Goal: Task Accomplishment & Management: Manage account settings

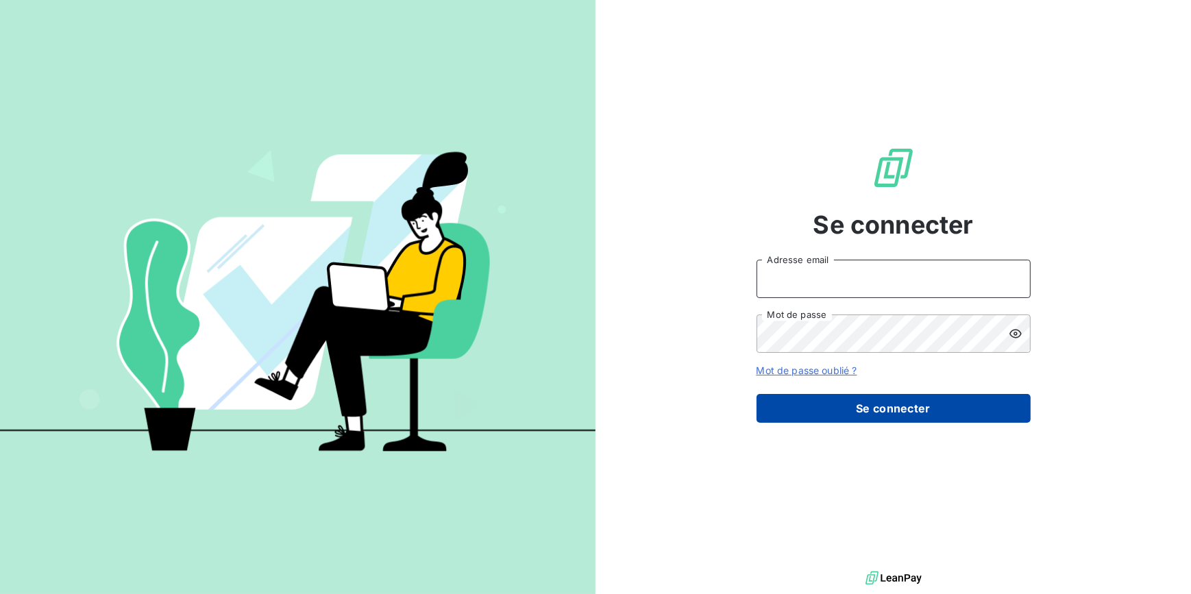
type input "[EMAIL_ADDRESS][DOMAIN_NAME]"
click at [934, 406] on button "Se connecter" at bounding box center [894, 408] width 274 height 29
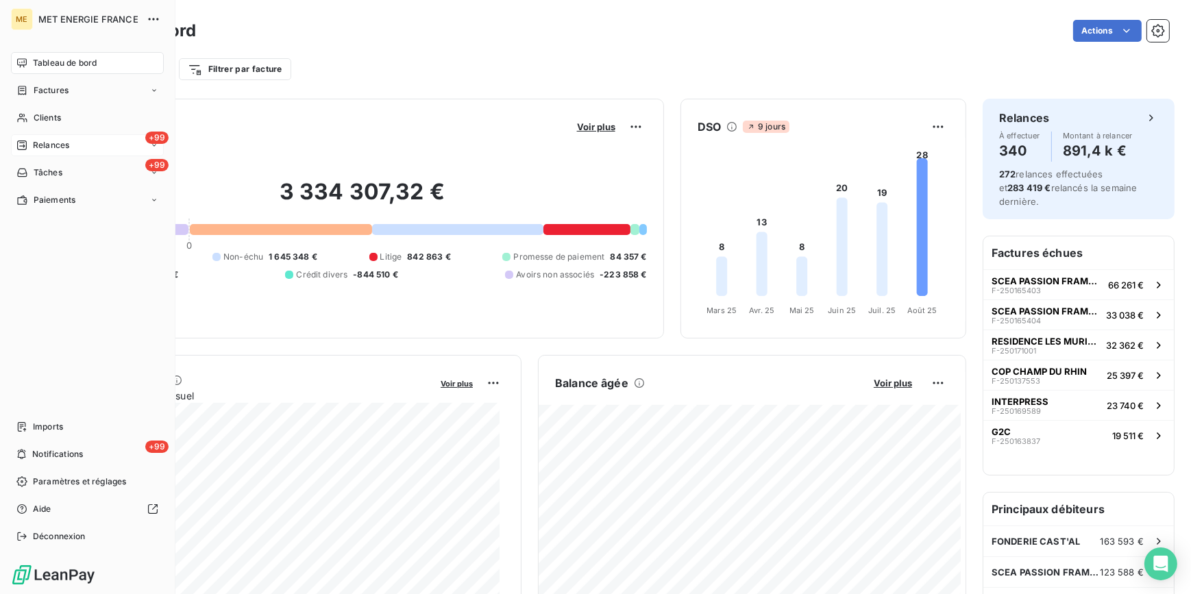
click at [93, 148] on div "+99 Relances" at bounding box center [87, 145] width 153 height 22
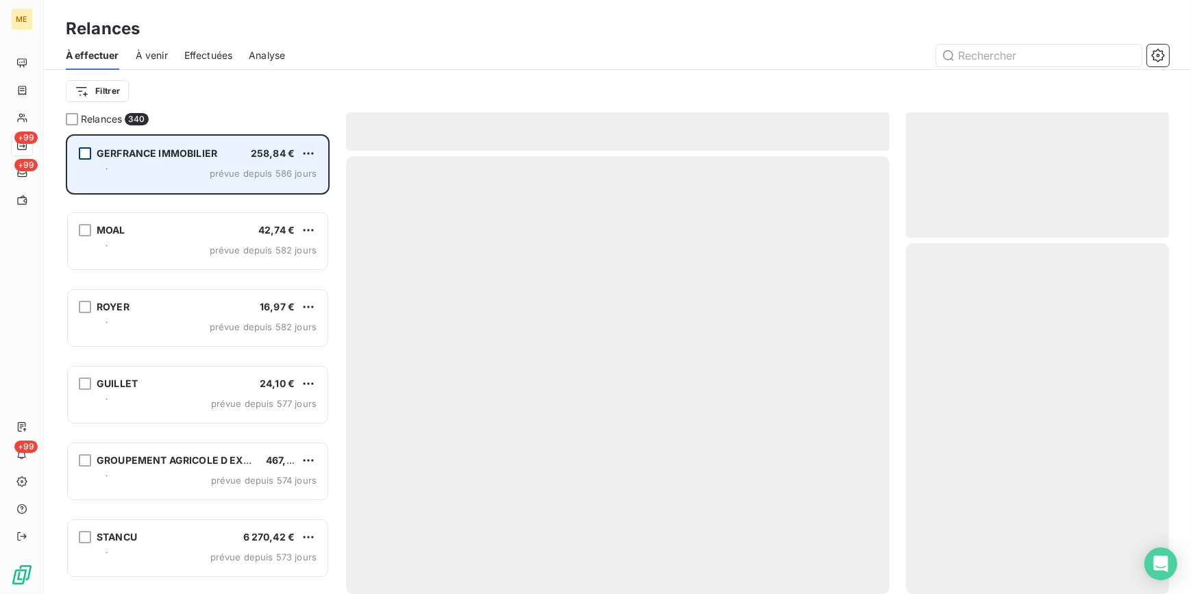
scroll to position [451, 254]
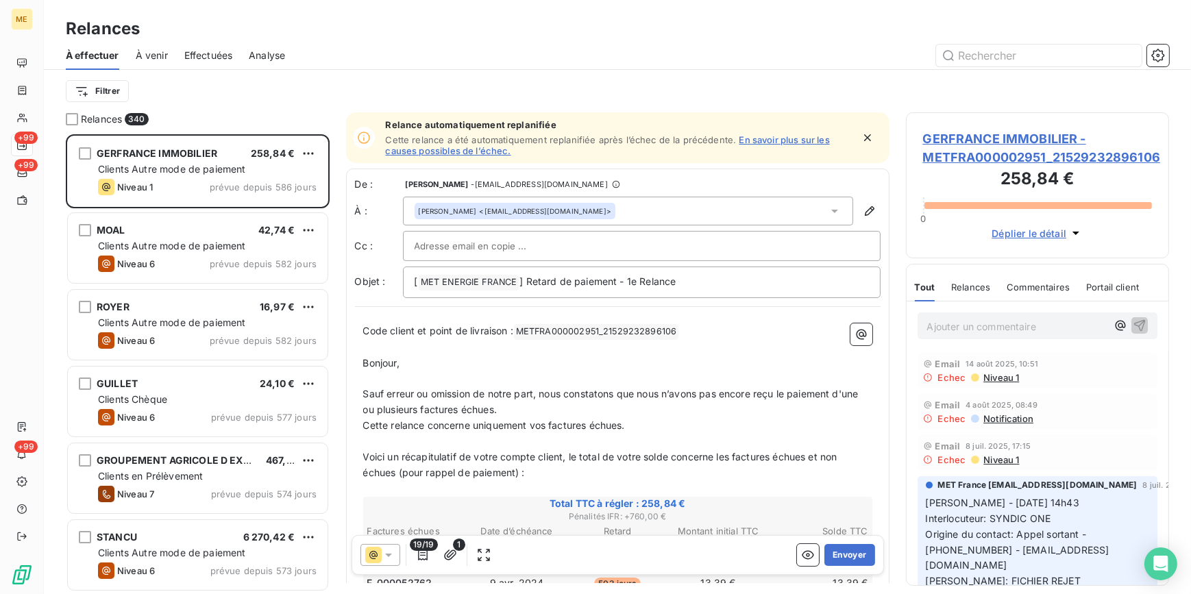
click at [217, 53] on span "Effectuées" at bounding box center [208, 56] width 49 height 14
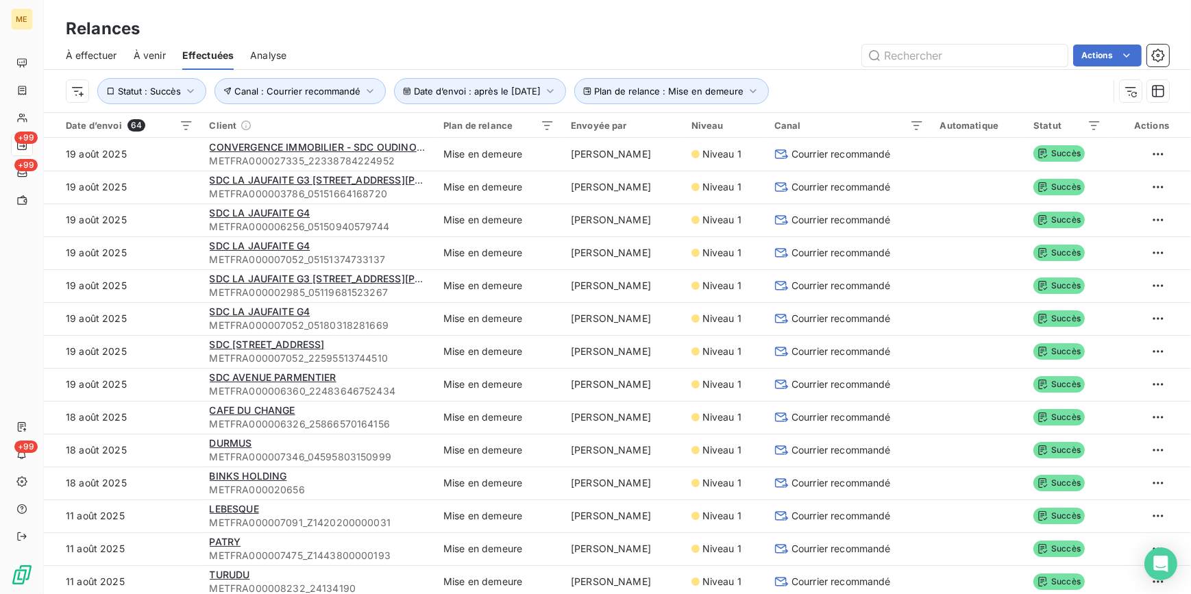
click at [84, 57] on span "À effectuer" at bounding box center [91, 56] width 51 height 14
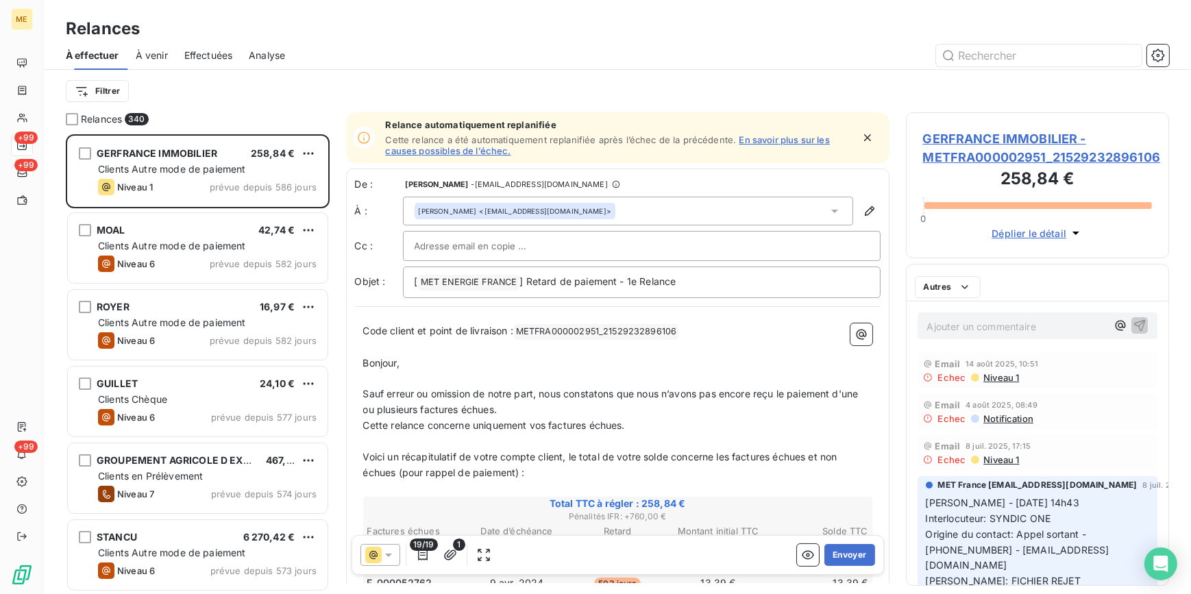
scroll to position [451, 254]
click at [110, 79] on html "ME +99 +99 +99 Relances À effectuer À venir Effectuées Analyse Filtrer Relances…" at bounding box center [595, 297] width 1191 height 594
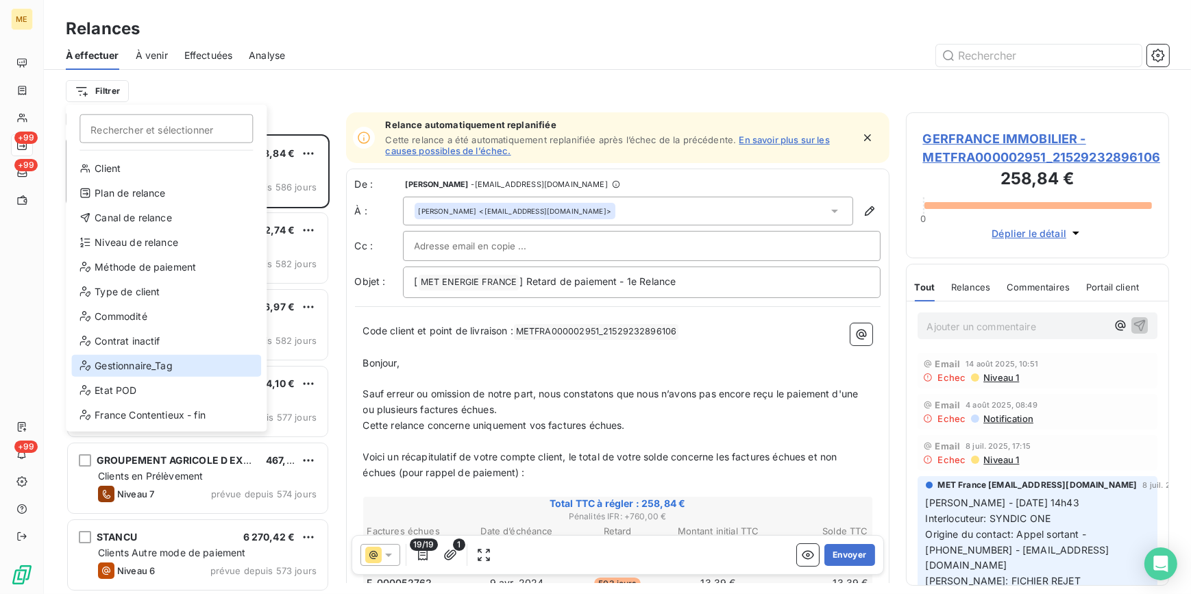
click at [143, 355] on div "Gestionnaire_Tag" at bounding box center [166, 366] width 190 height 22
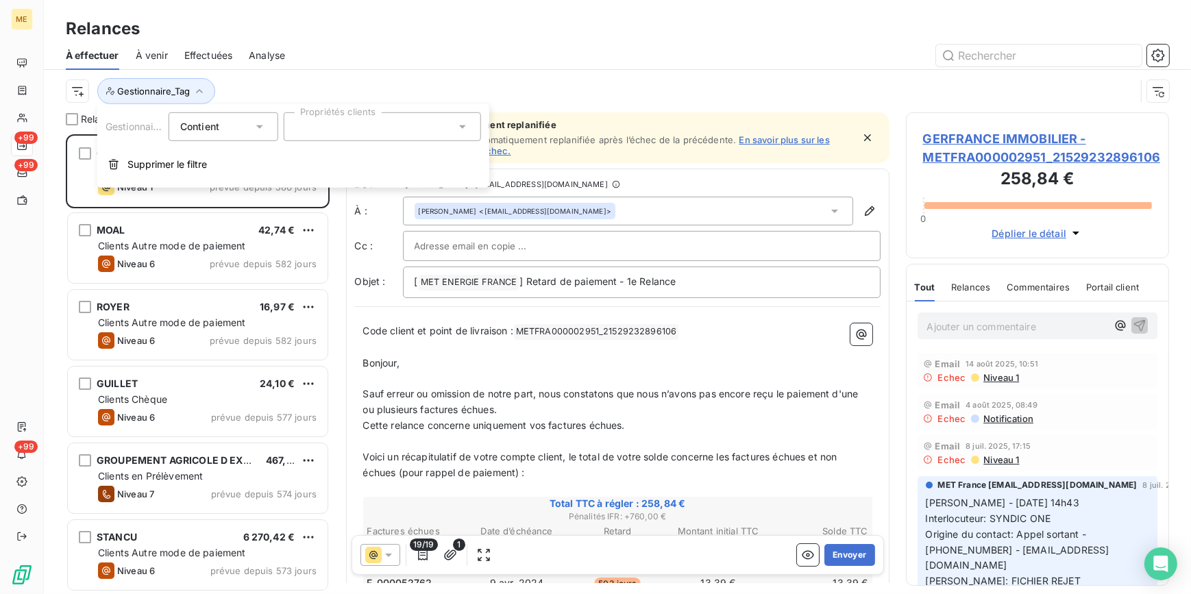
click at [354, 134] on div at bounding box center [382, 126] width 197 height 29
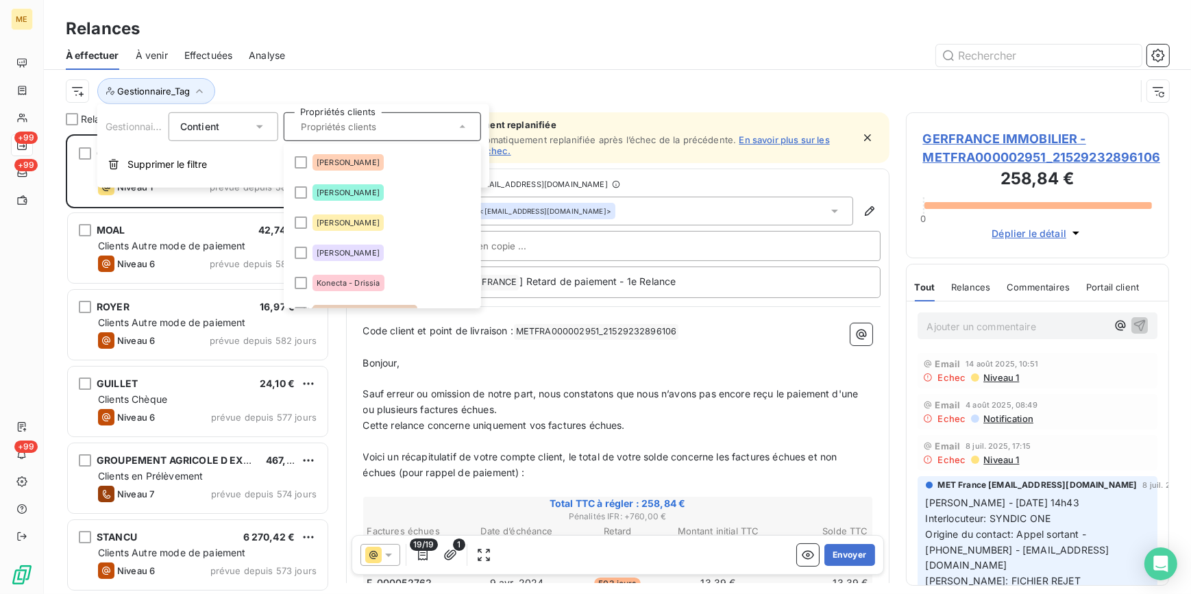
scroll to position [249, 0]
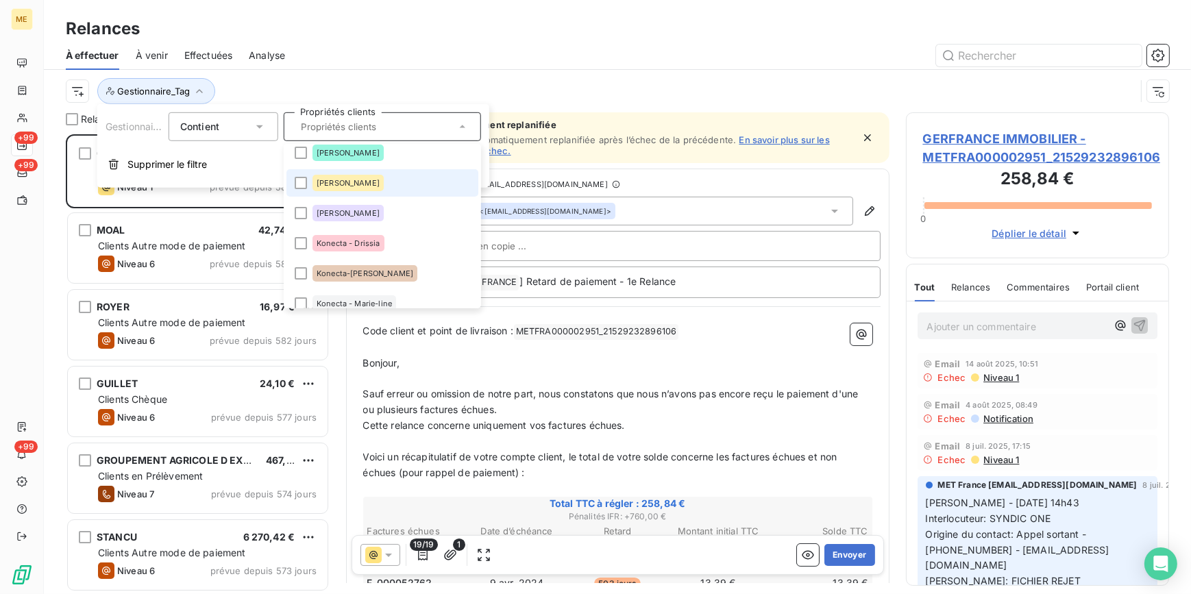
click at [319, 182] on span "Amélie" at bounding box center [348, 183] width 63 height 8
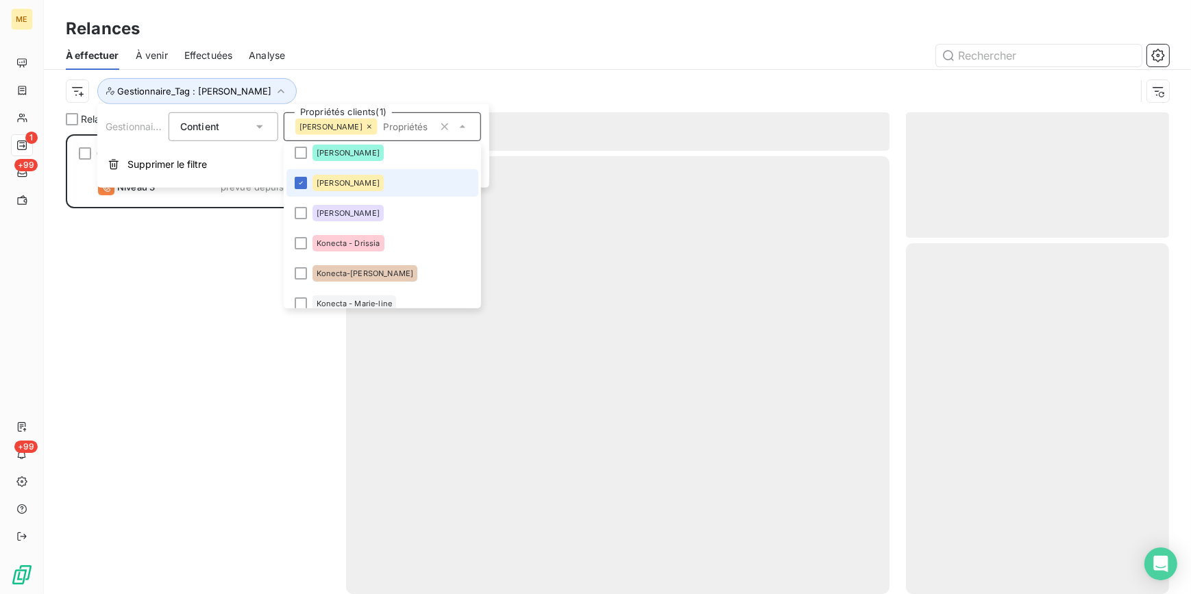
scroll to position [451, 254]
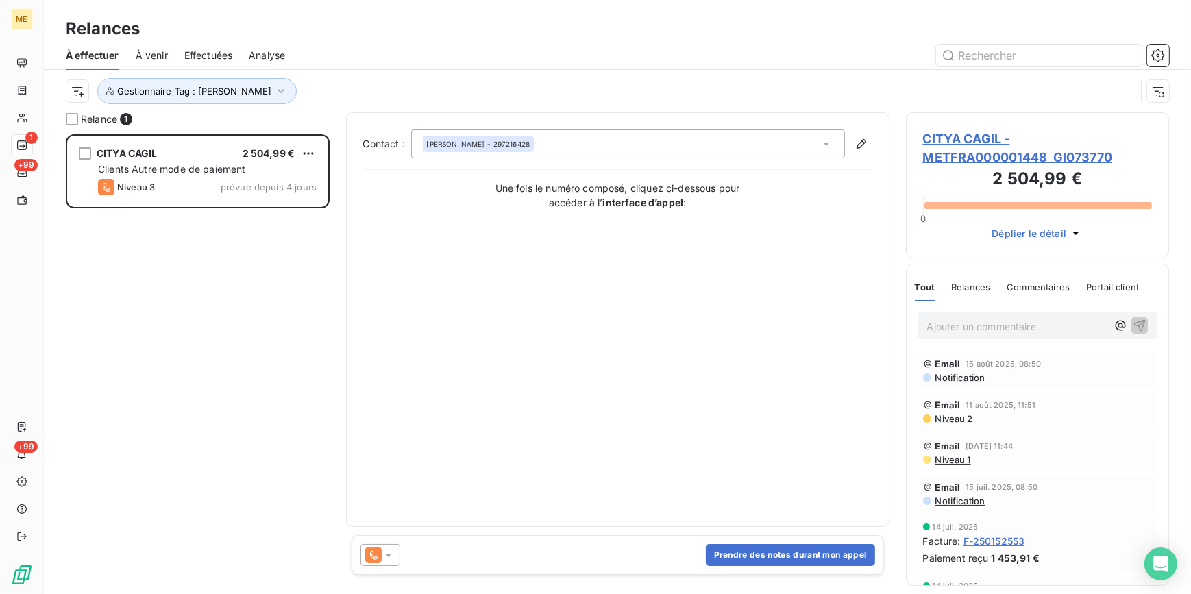
click at [455, 34] on div "Relances" at bounding box center [617, 28] width 1147 height 25
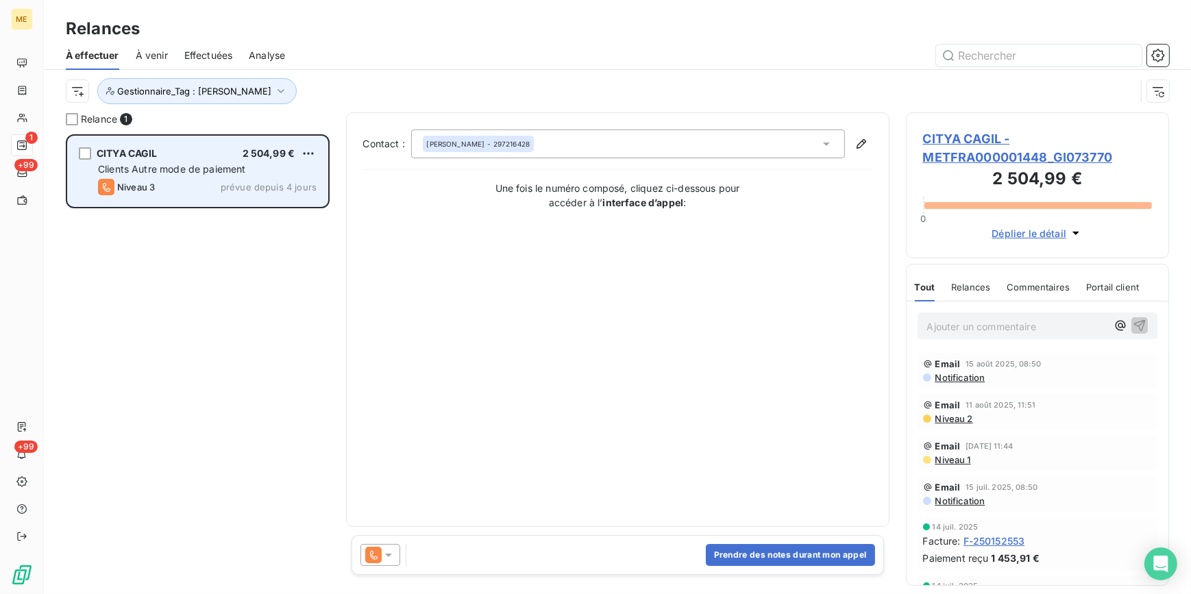
click at [152, 154] on span "CITYA CAGIL" at bounding box center [127, 153] width 61 height 12
click at [179, 199] on div "CITYA CAGIL 2 504,99 € Clients Autre mode de paiement Niveau 3 prévue depuis 4 …" at bounding box center [198, 171] width 260 height 70
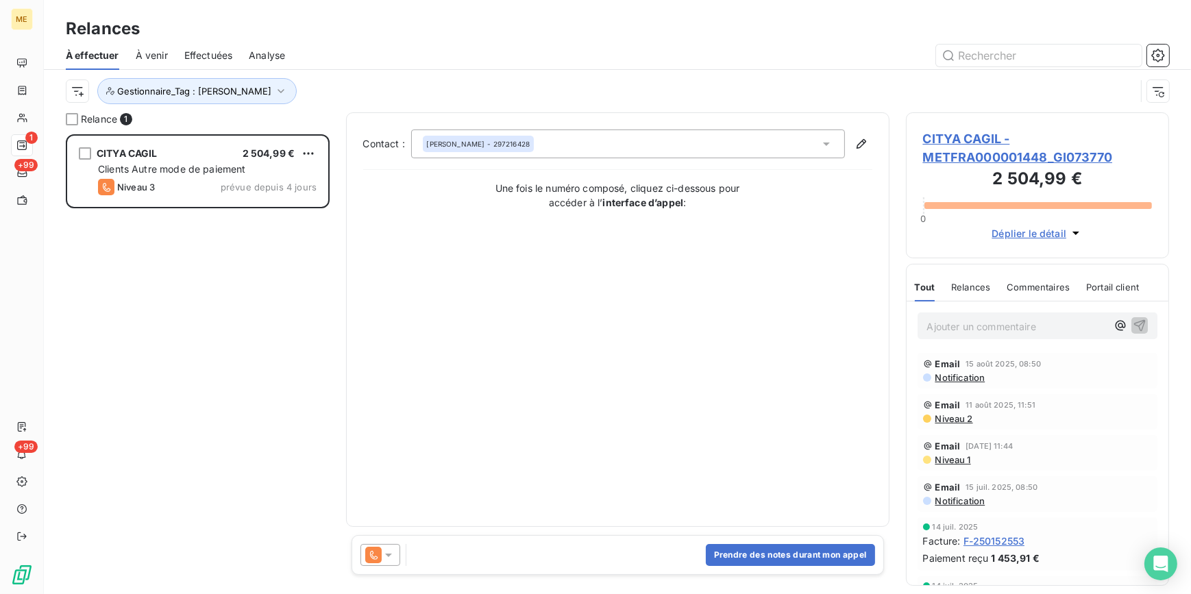
click at [979, 134] on span "CITYA CAGIL - METFRA000001448_GI073770" at bounding box center [1038, 148] width 230 height 37
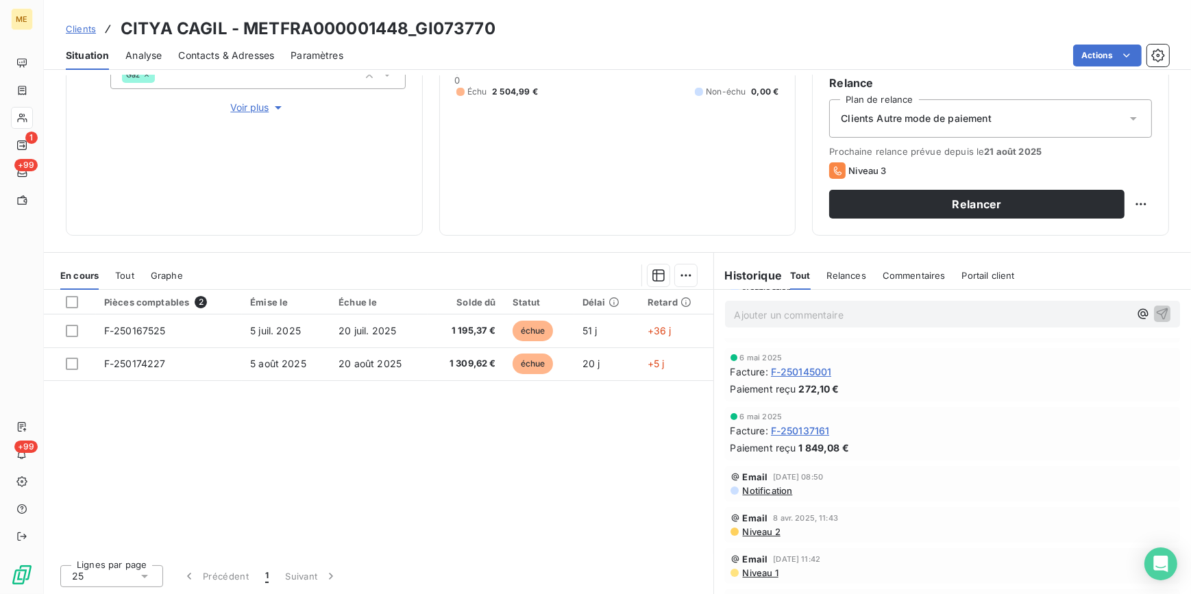
scroll to position [373, 0]
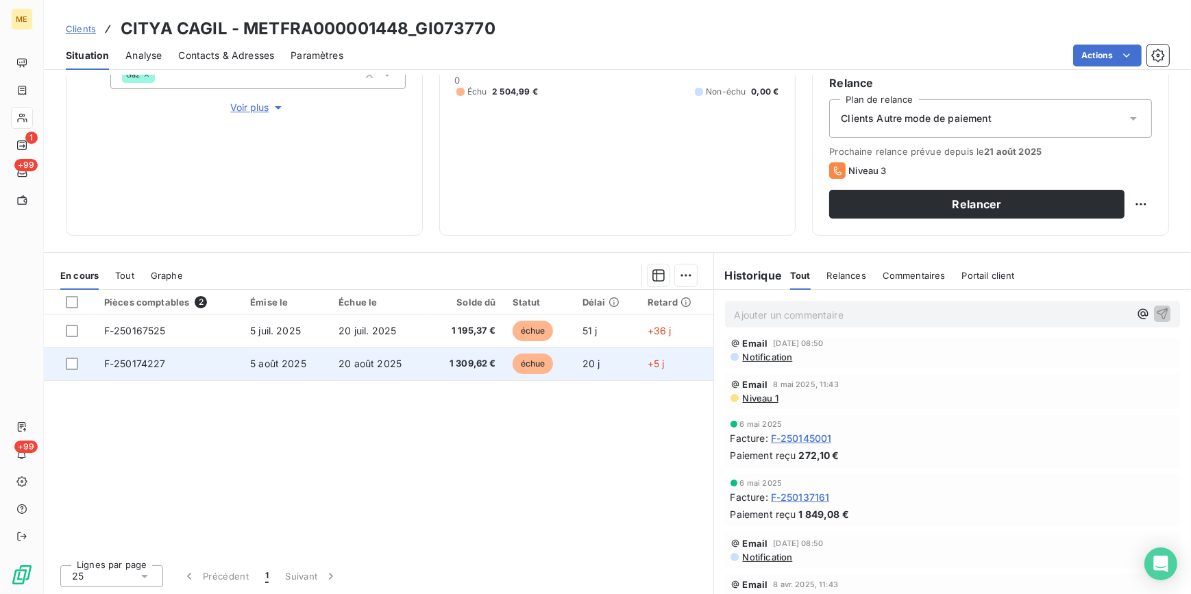
click at [428, 354] on td "1 309,62 €" at bounding box center [466, 363] width 77 height 33
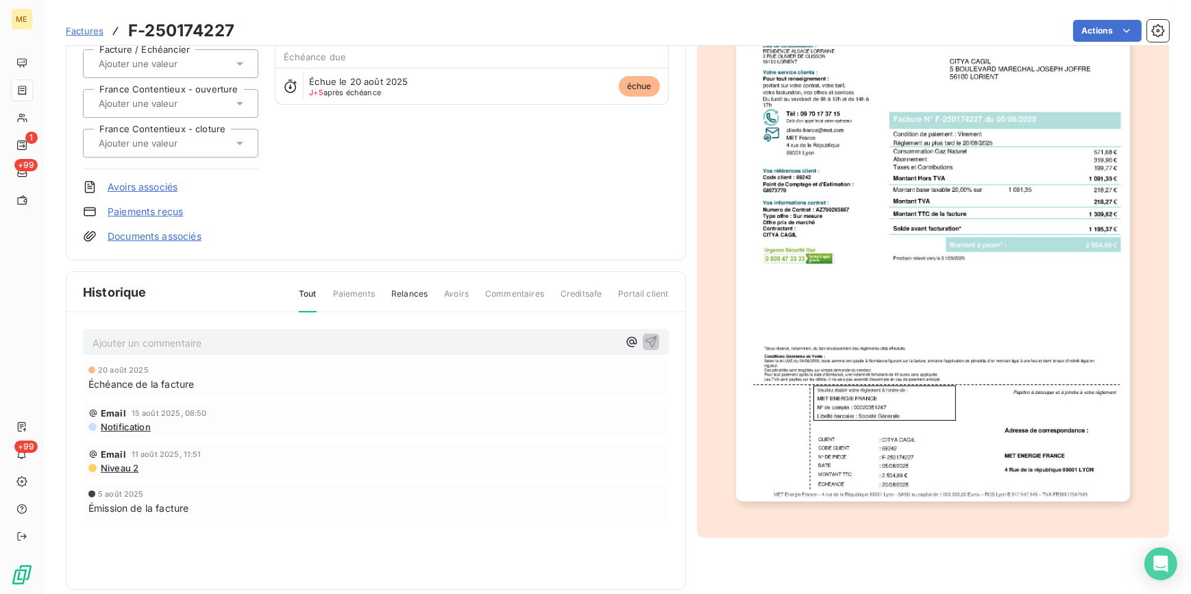
scroll to position [164, 0]
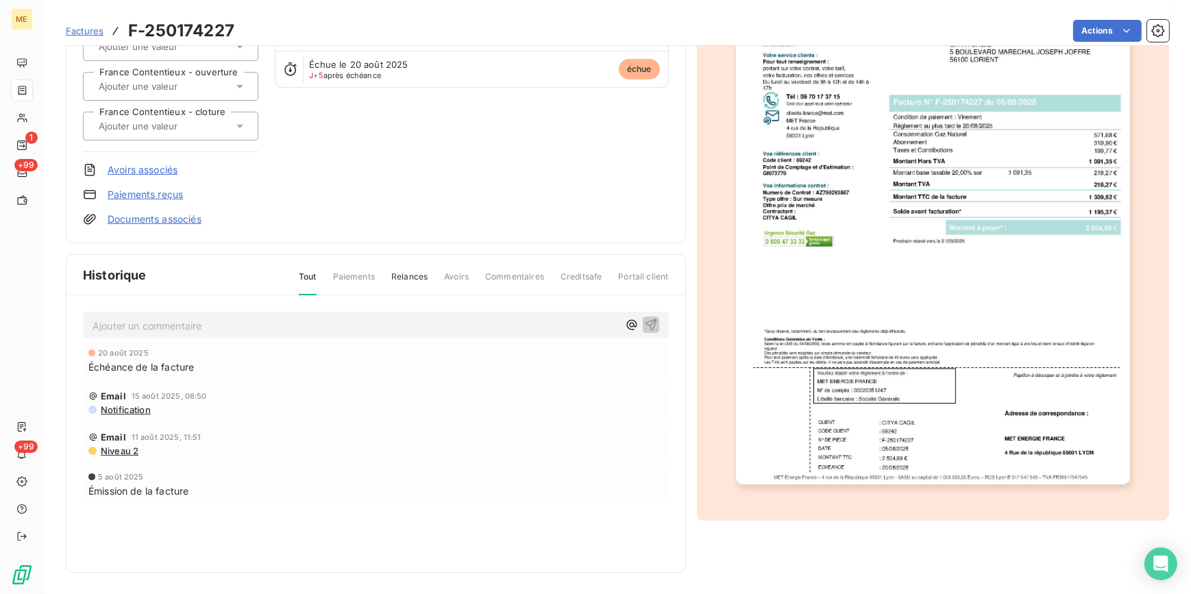
click at [1048, 366] on img "button" at bounding box center [933, 206] width 394 height 558
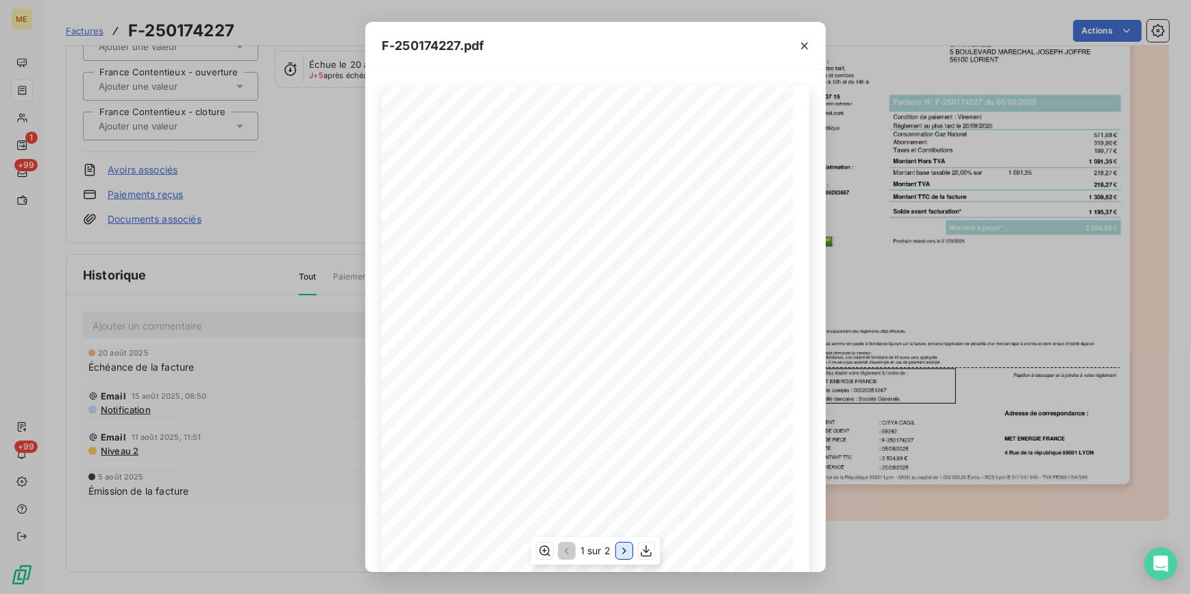
click at [630, 546] on icon "button" at bounding box center [624, 551] width 14 height 14
click at [177, 294] on div "F-250174227.pdf Détail de votre facture : Document à conserver 10 ans Numéro F-…" at bounding box center [595, 297] width 1191 height 594
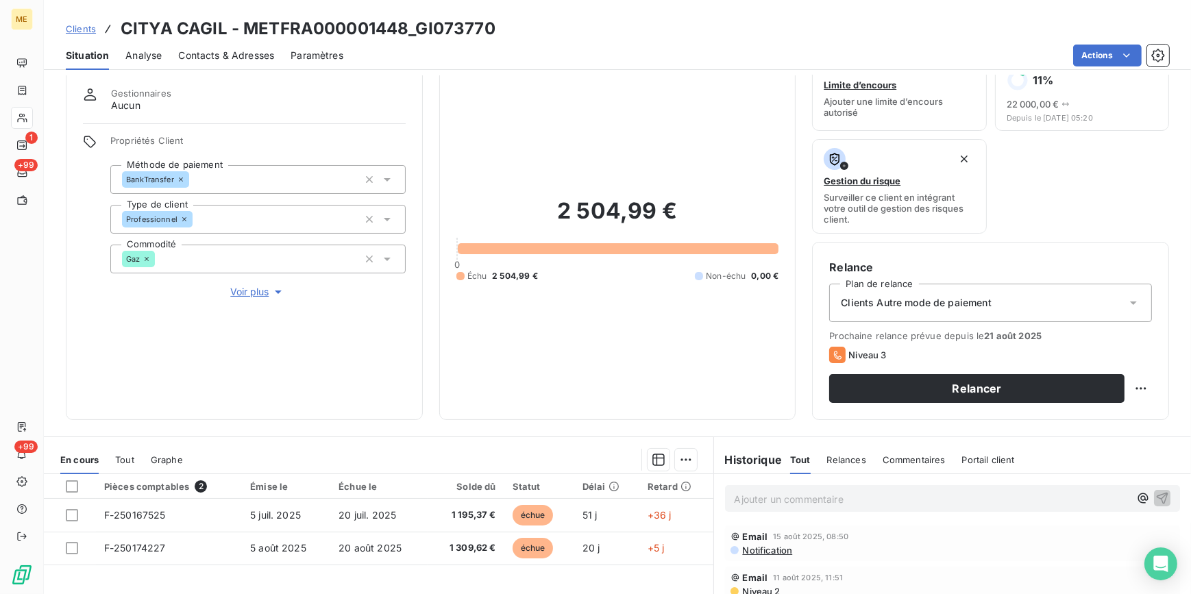
scroll to position [62, 0]
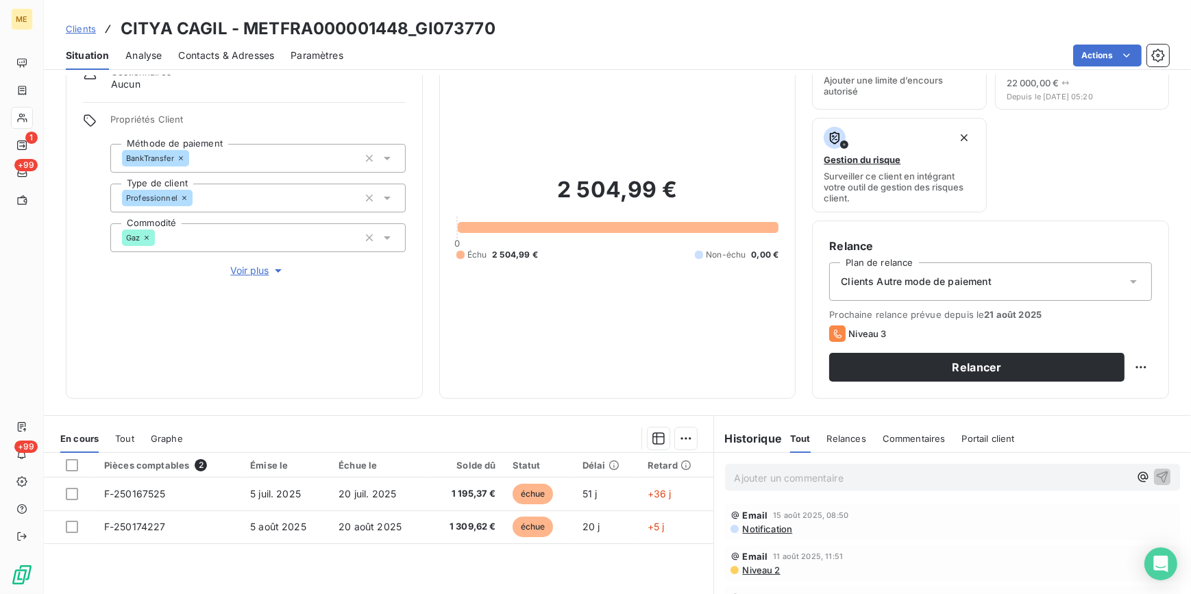
click at [475, 284] on div "2 504,99 € 0 Échu 2 504,99 € Non-échu 0,00 €" at bounding box center [617, 219] width 323 height 326
click at [155, 53] on span "Analyse" at bounding box center [143, 56] width 36 height 14
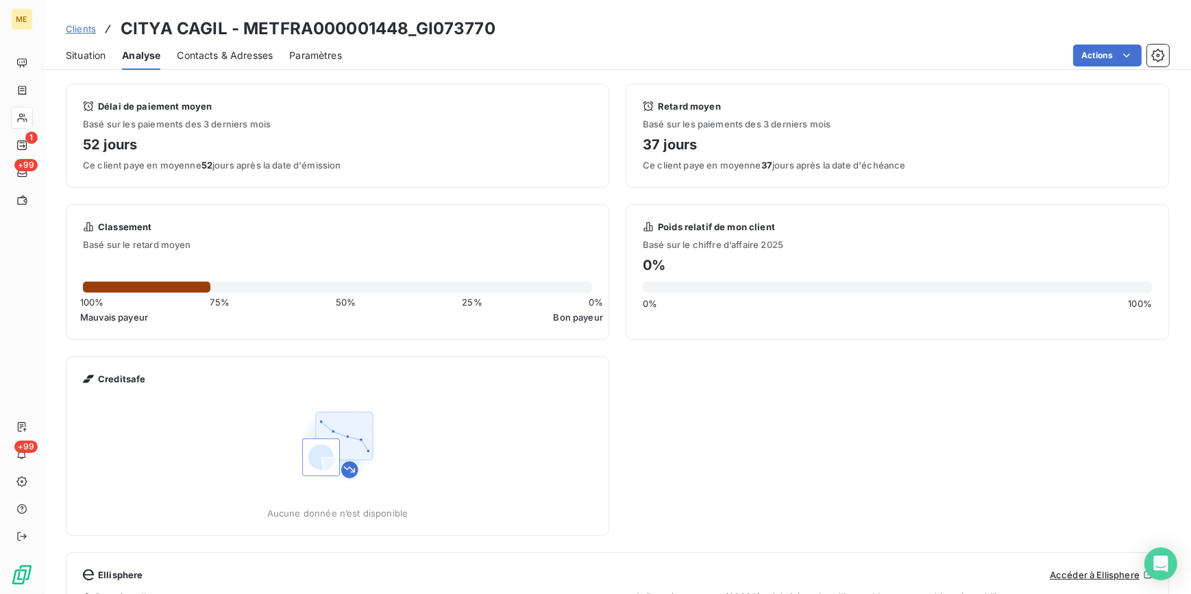
click at [67, 58] on span "Situation" at bounding box center [86, 56] width 40 height 14
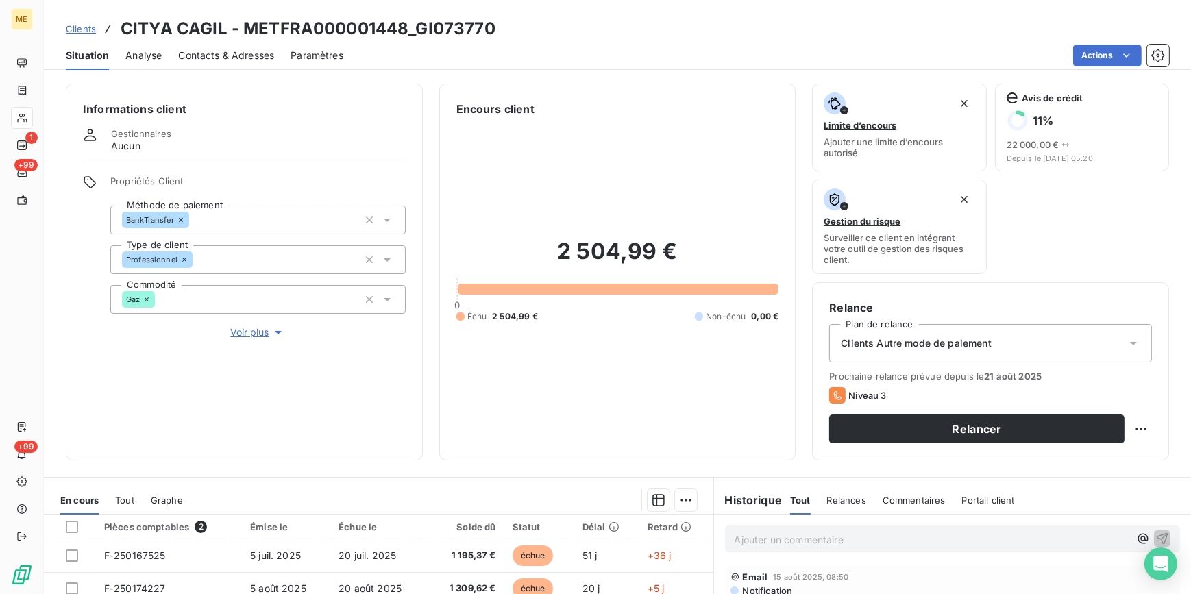
click at [147, 46] on div "Analyse" at bounding box center [143, 55] width 36 height 29
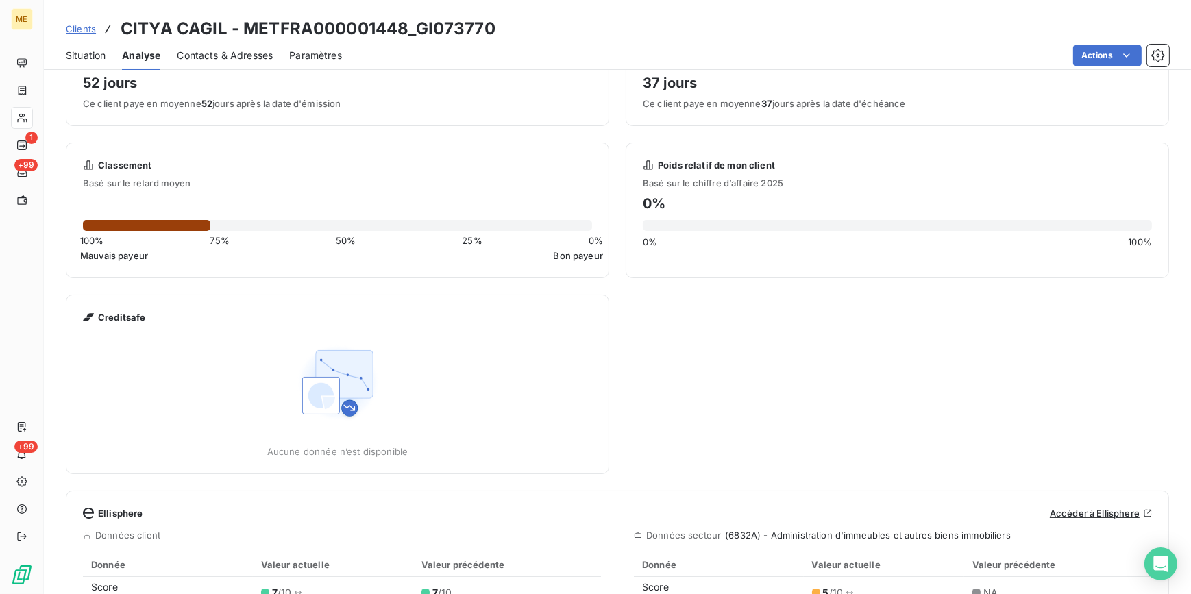
click at [93, 49] on span "Situation" at bounding box center [86, 56] width 40 height 14
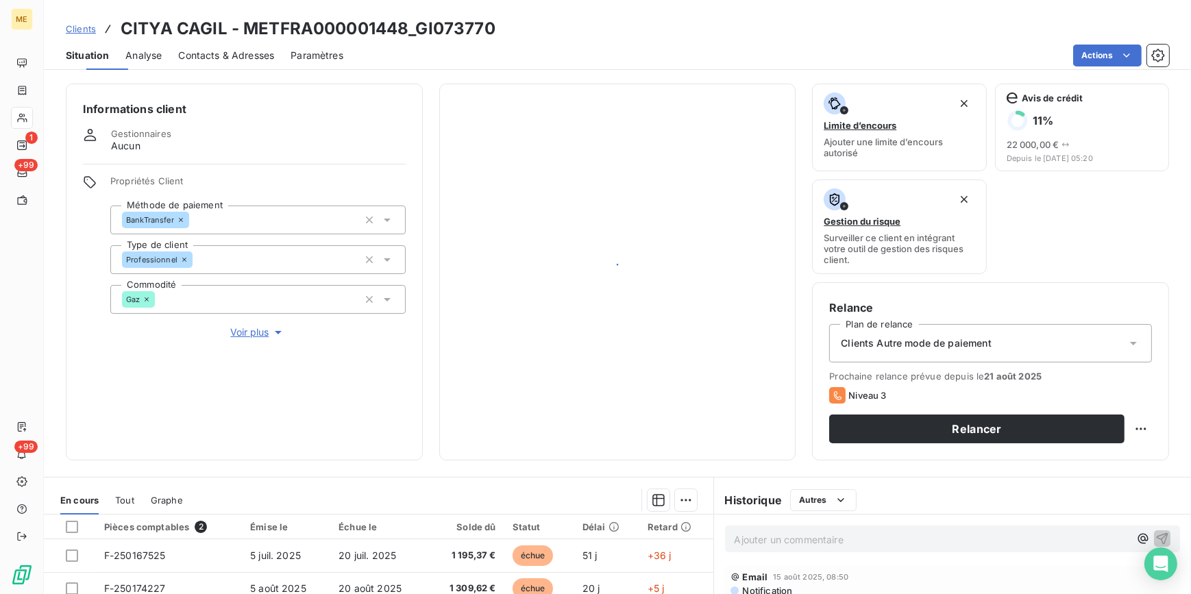
scroll to position [0, 0]
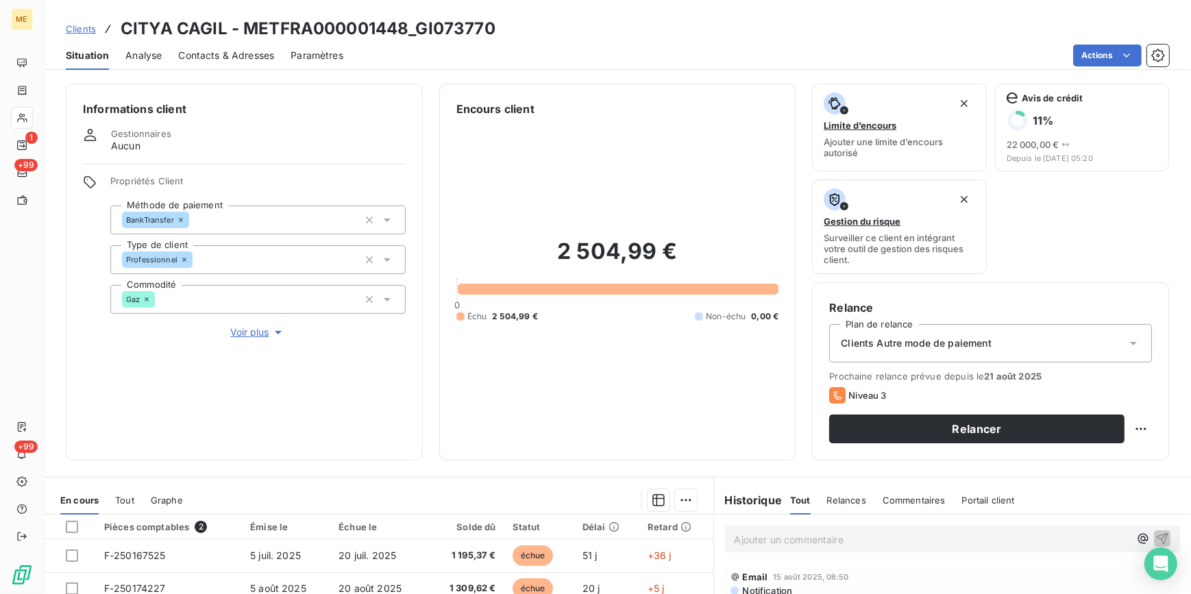
click at [144, 49] on span "Analyse" at bounding box center [143, 56] width 36 height 14
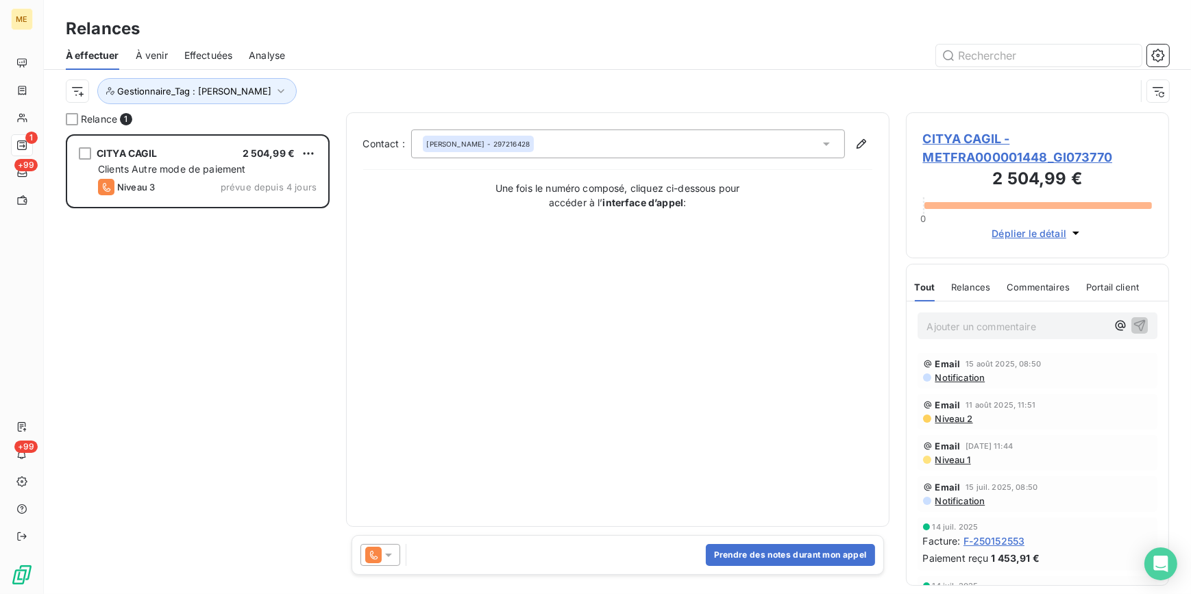
scroll to position [451, 254]
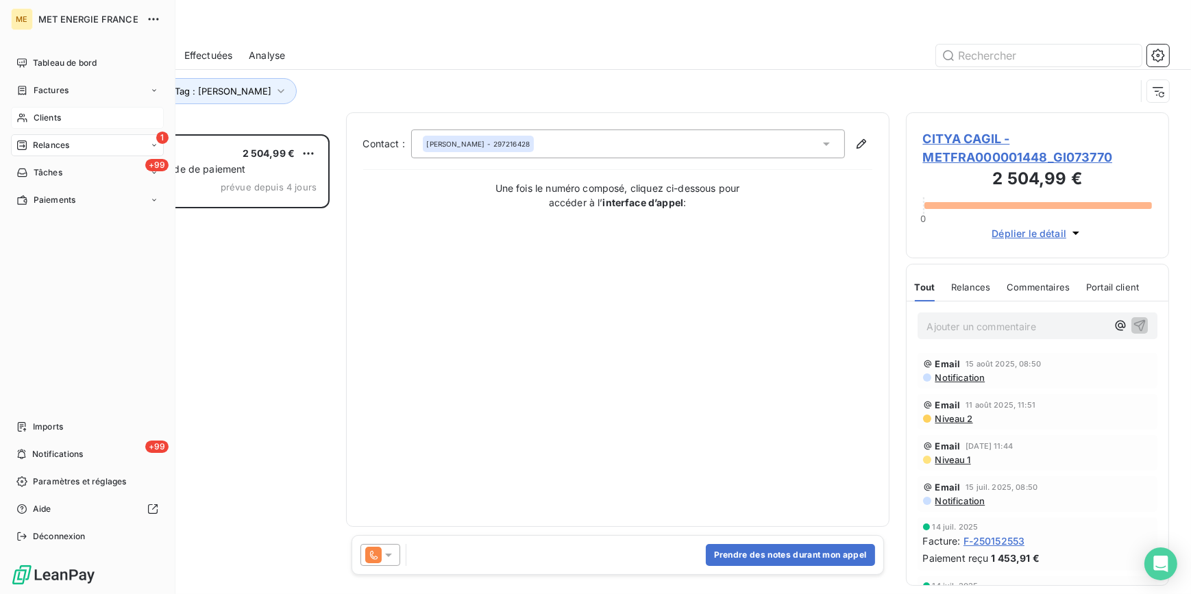
click at [67, 112] on div "Clients" at bounding box center [87, 118] width 153 height 22
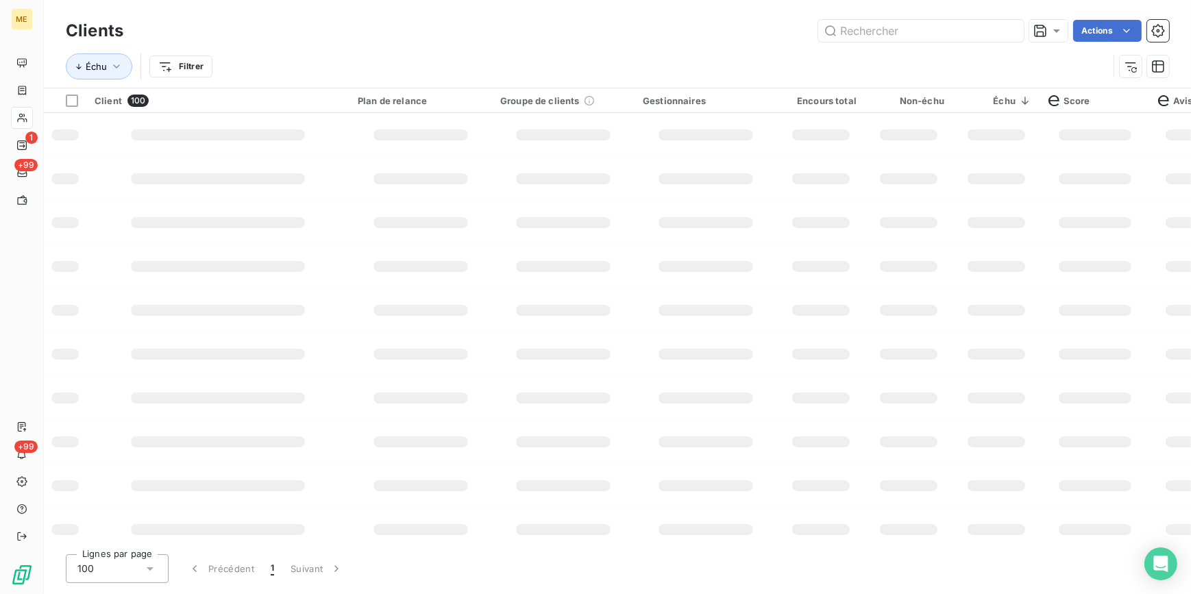
click at [189, 81] on div "Échu Filtrer" at bounding box center [617, 66] width 1103 height 42
click at [189, 64] on html "ME 1 +99 +99 Clients Actions Échu Filtrer Client 100 Plan de relance Groupe de …" at bounding box center [595, 297] width 1191 height 594
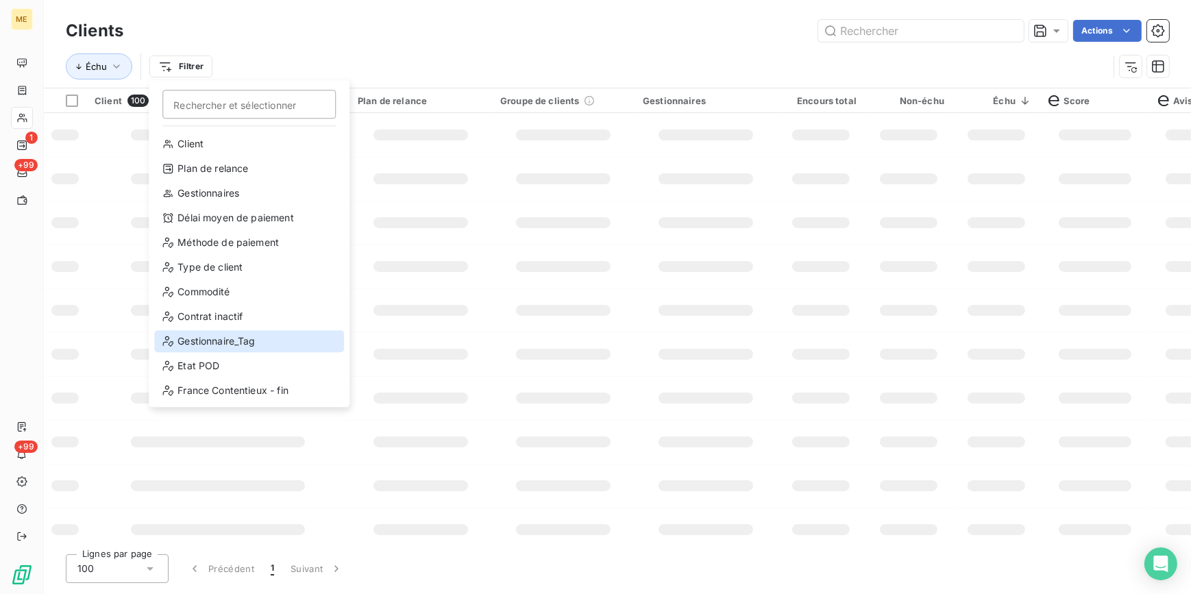
click at [226, 338] on div "Gestionnaire_Tag" at bounding box center [249, 341] width 190 height 22
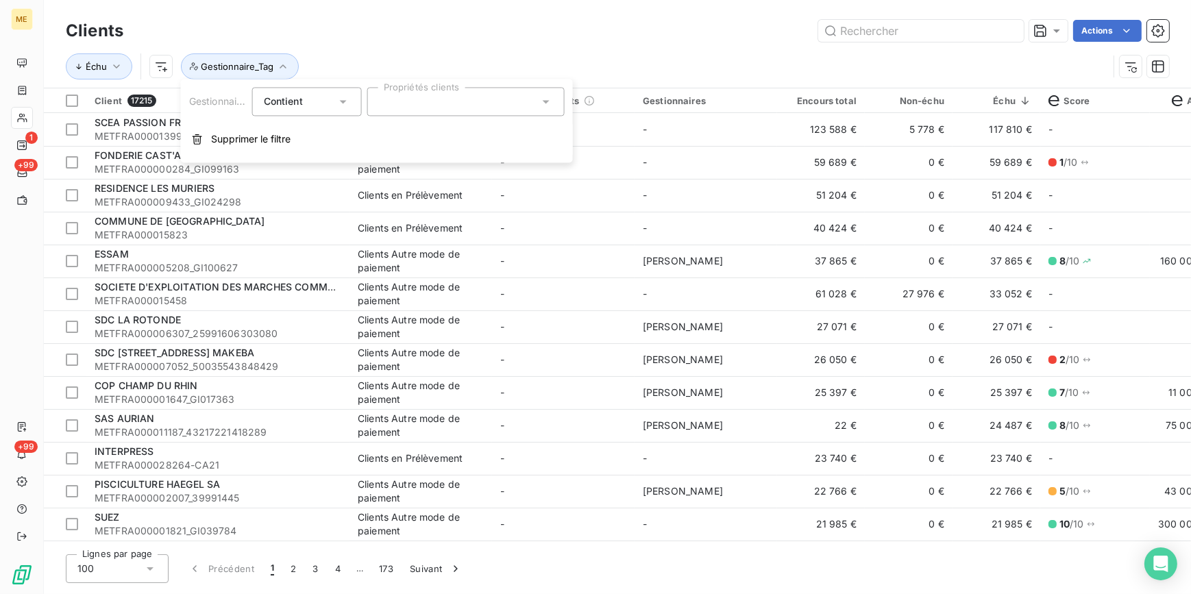
click at [430, 110] on div at bounding box center [465, 101] width 197 height 29
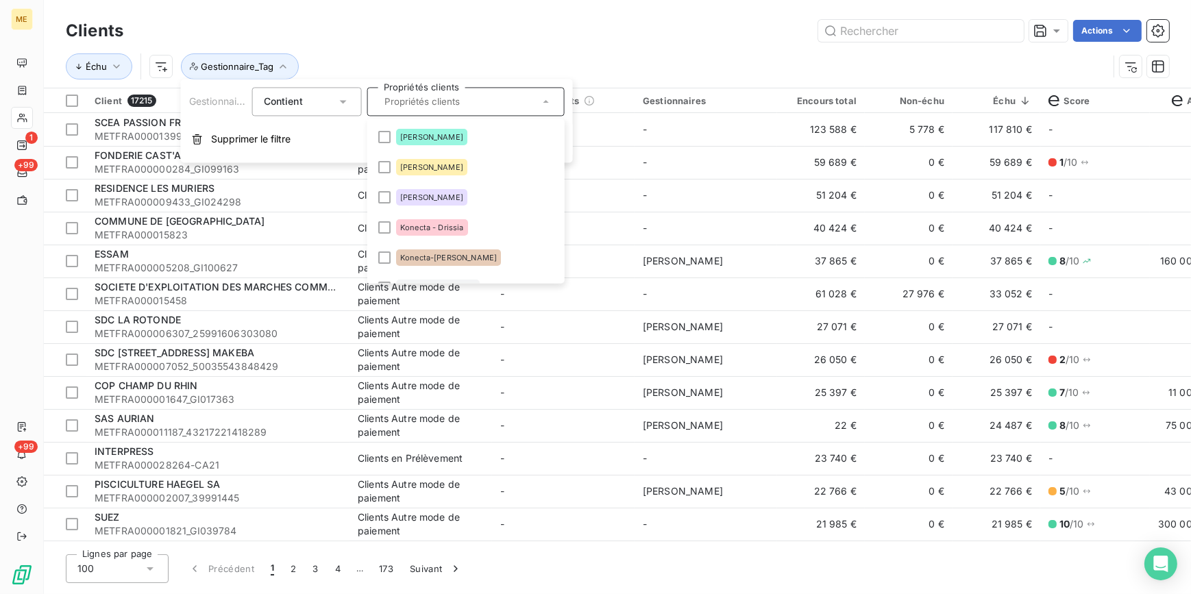
scroll to position [249, 0]
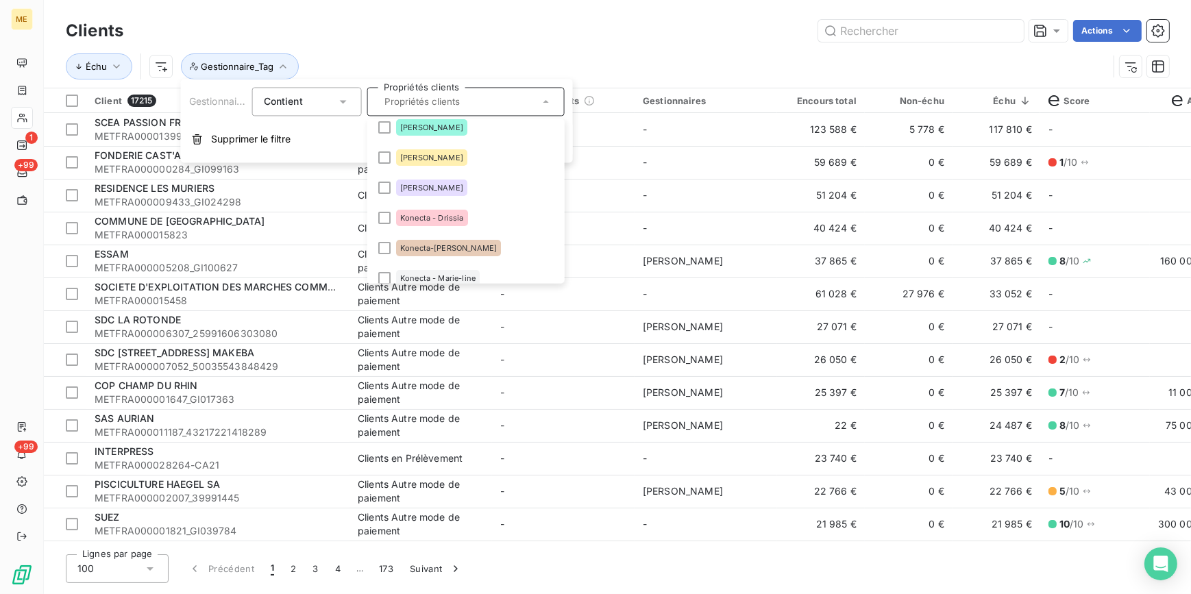
click at [384, 153] on div at bounding box center [384, 157] width 12 height 12
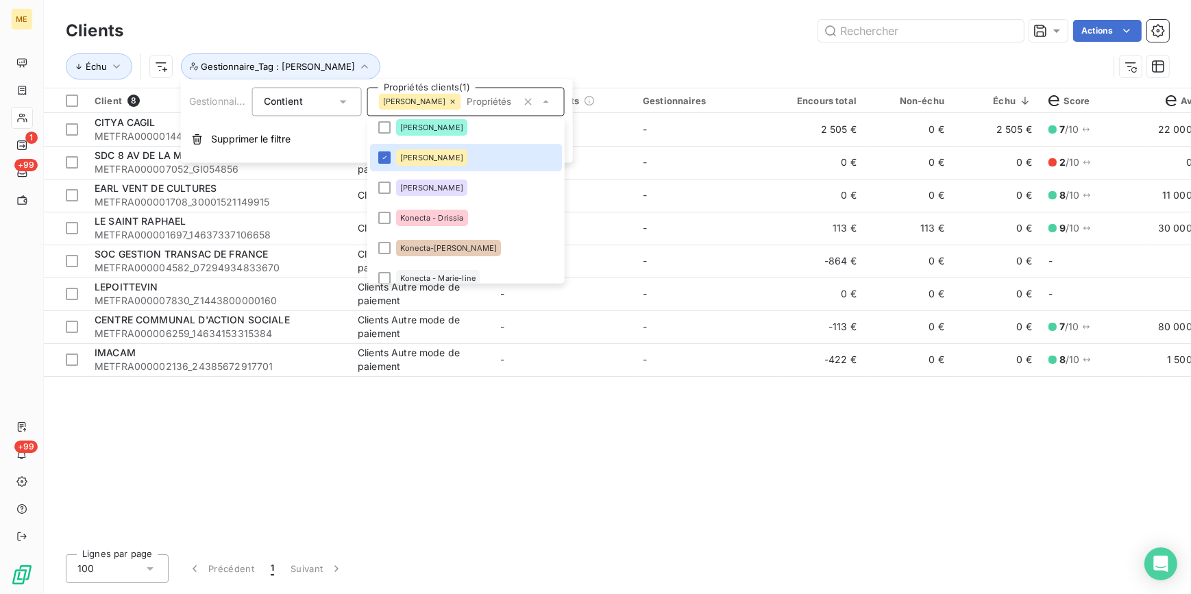
click at [584, 14] on div "Clients Actions Échu Gestionnaire_Tag : Amélie" at bounding box center [617, 44] width 1147 height 88
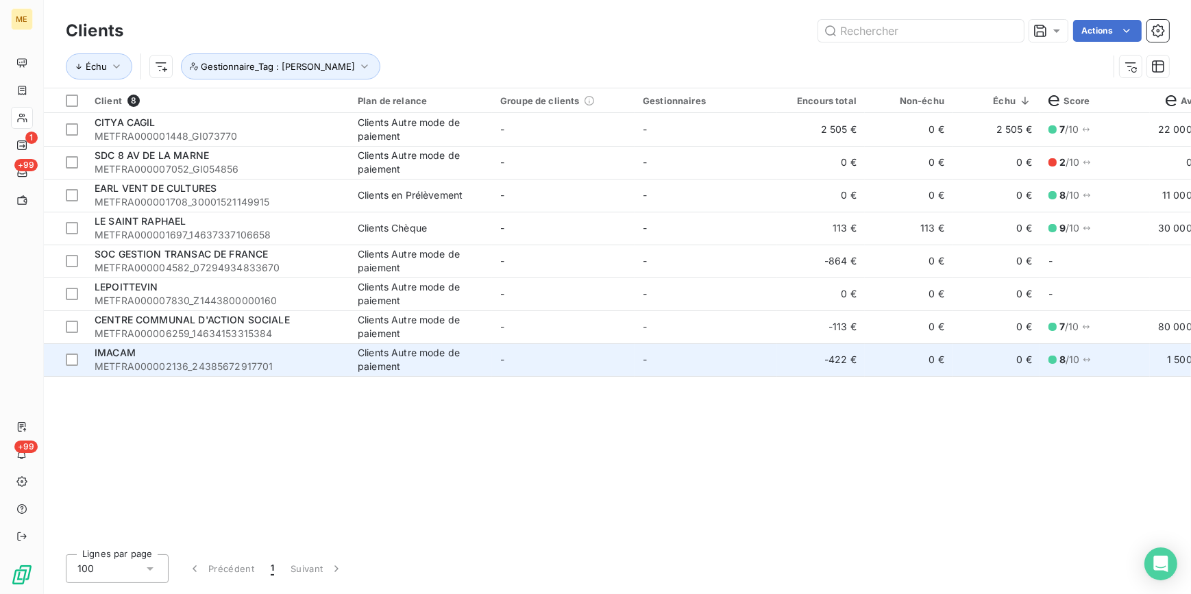
click at [1006, 356] on td "0 €" at bounding box center [997, 359] width 88 height 33
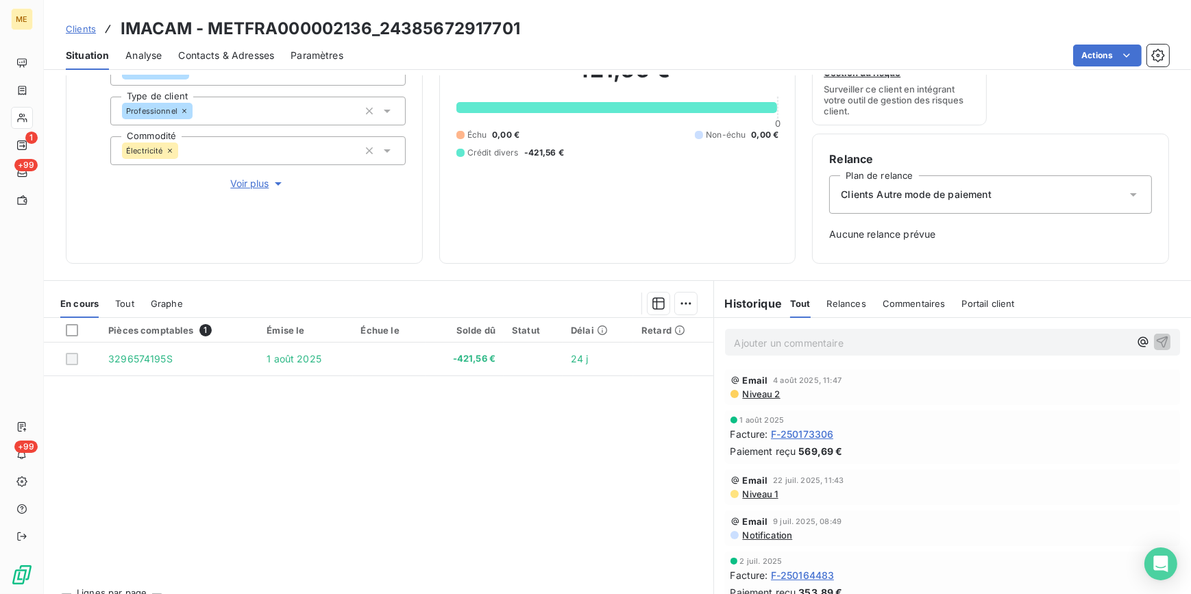
scroll to position [177, 0]
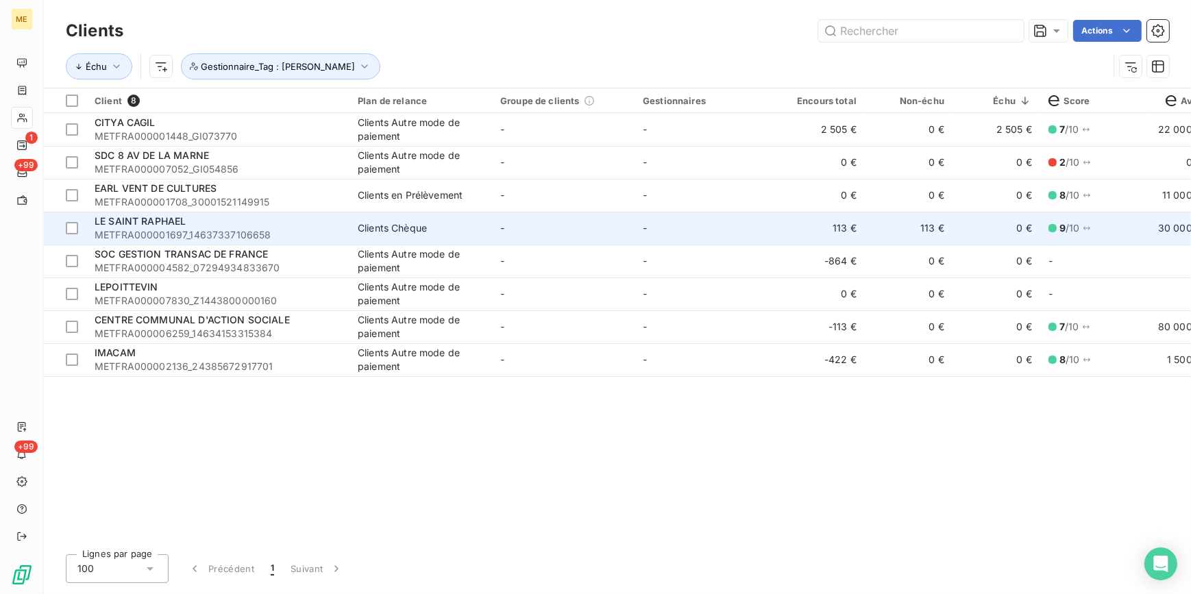
click at [589, 231] on td "-" at bounding box center [563, 228] width 143 height 33
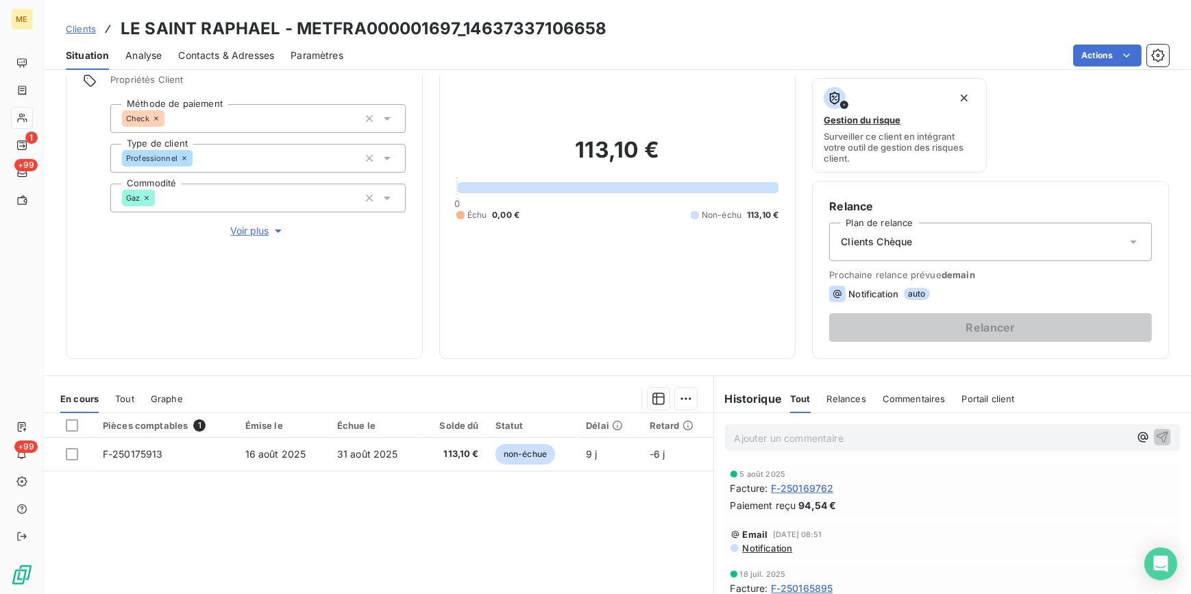
scroll to position [124, 0]
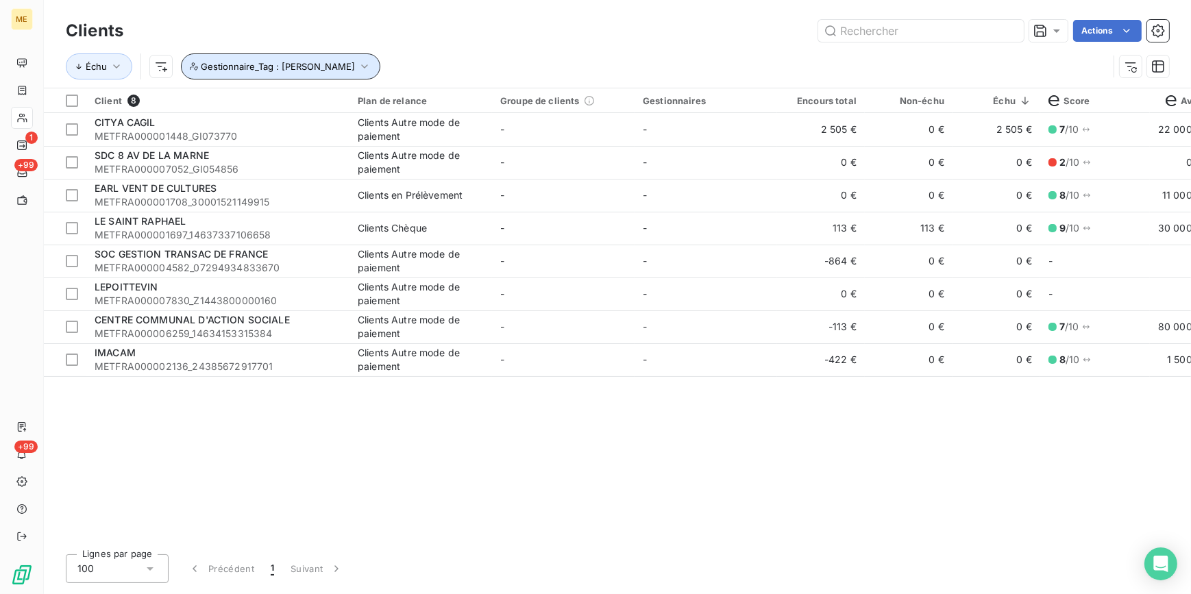
click at [307, 71] on span "Gestionnaire_Tag : [PERSON_NAME]" at bounding box center [278, 66] width 154 height 11
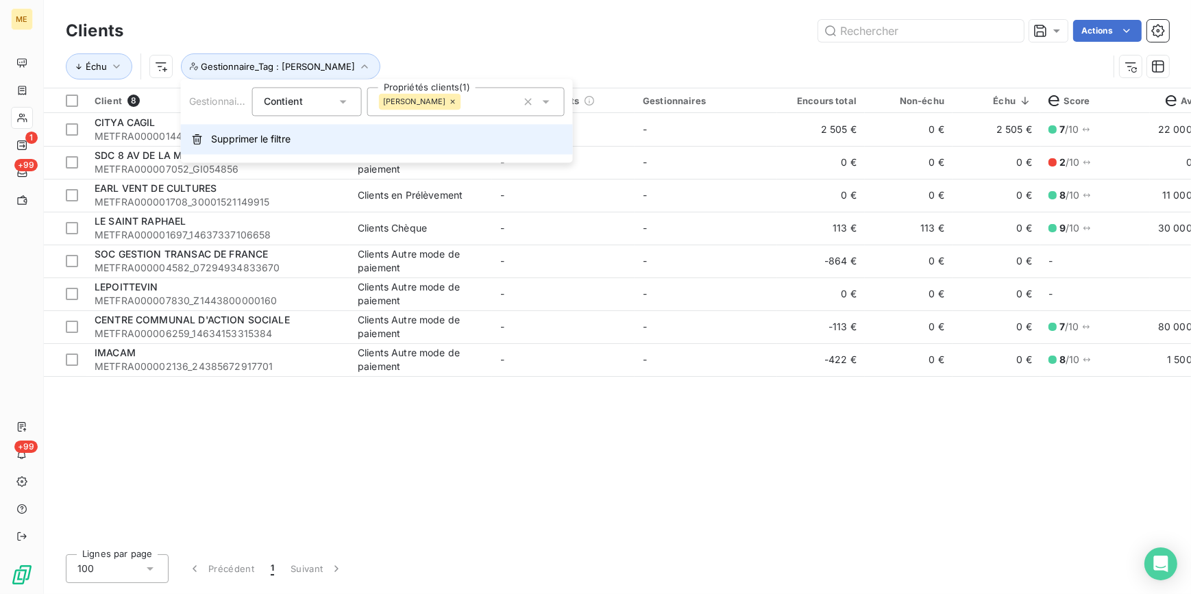
click at [269, 144] on span "Supprimer le filtre" at bounding box center [250, 139] width 79 height 14
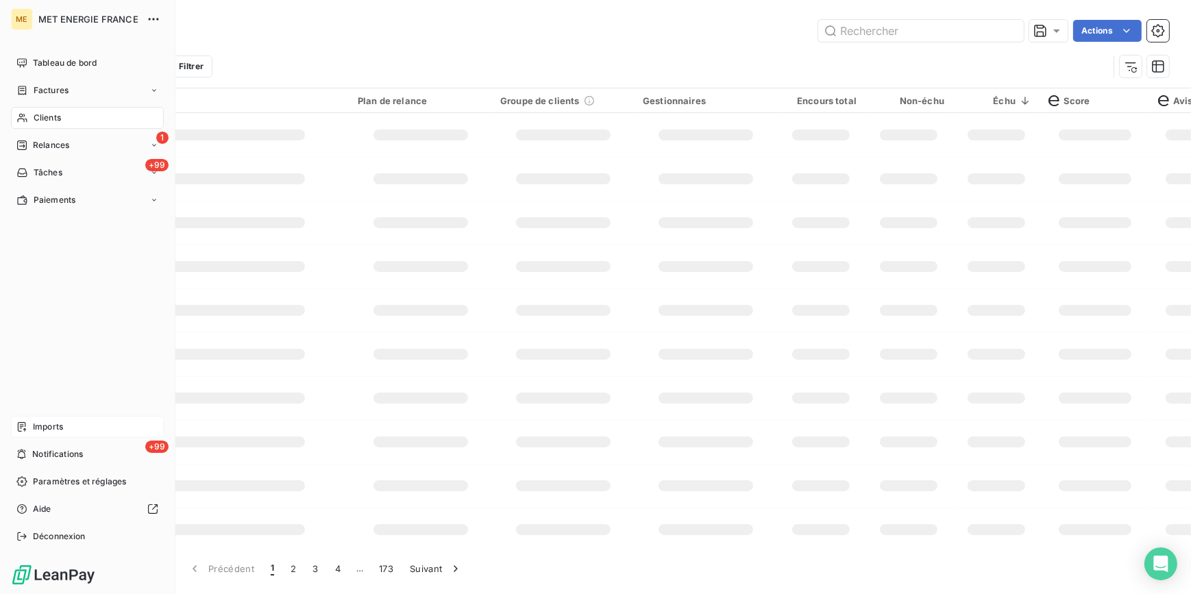
click at [80, 426] on div "Imports" at bounding box center [87, 427] width 153 height 22
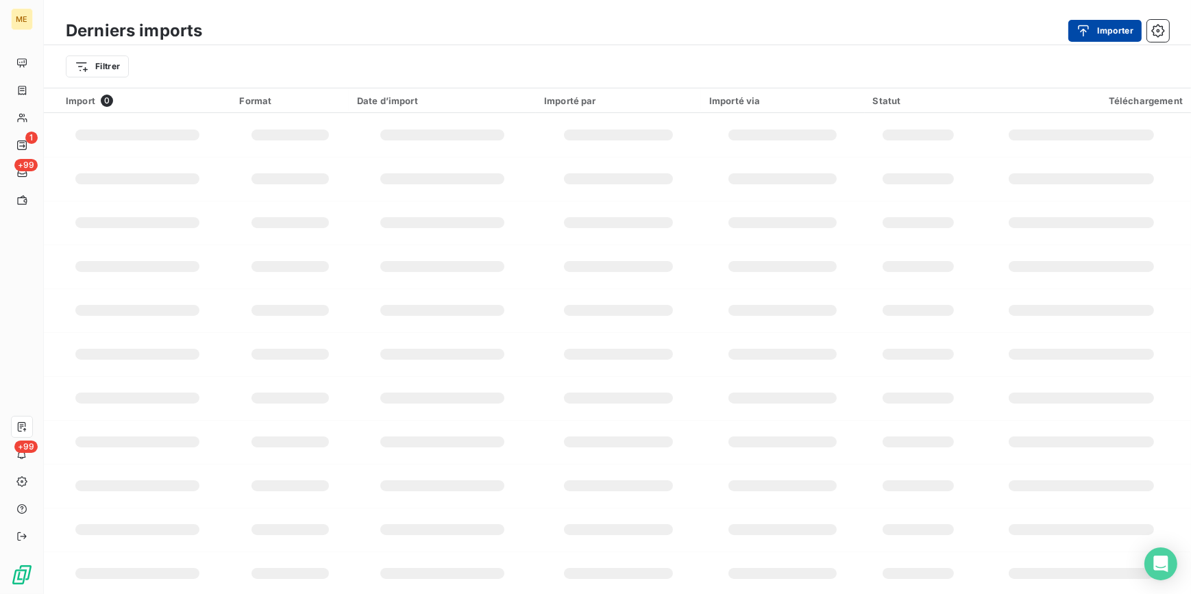
click at [1112, 28] on button "Importer" at bounding box center [1104, 31] width 73 height 22
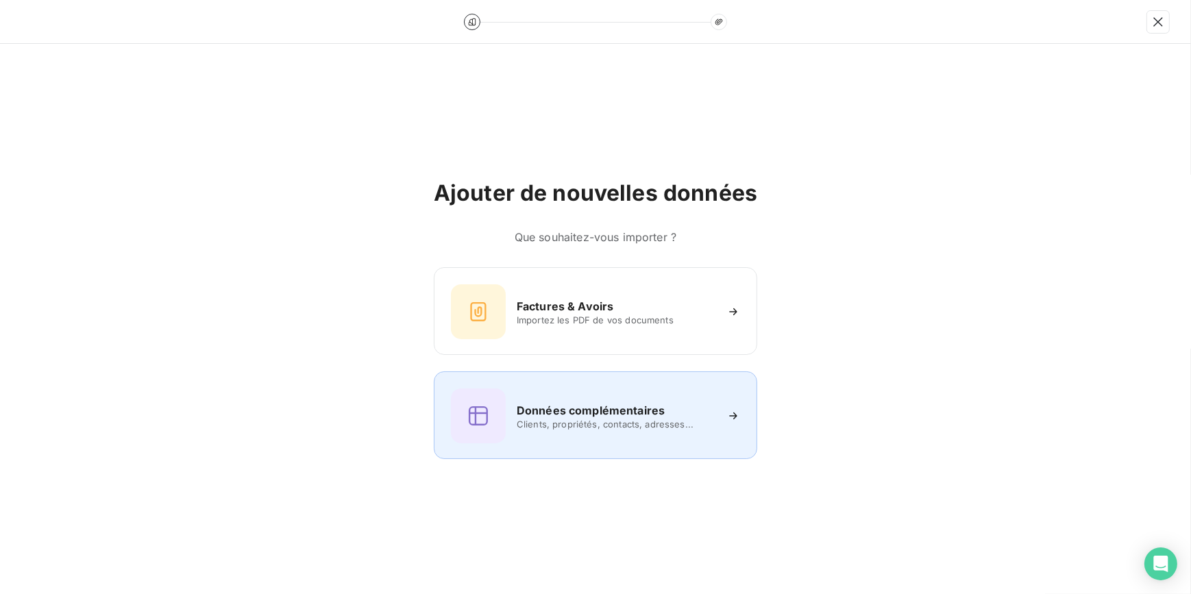
click at [582, 421] on span "Clients, propriétés, contacts, adresses..." at bounding box center [616, 424] width 199 height 11
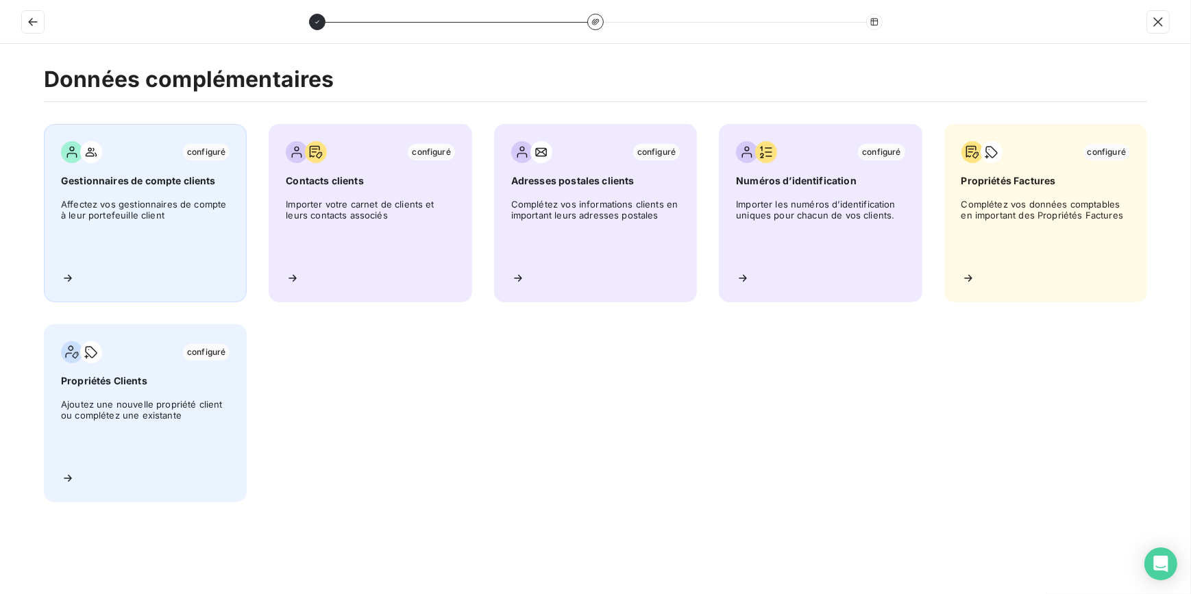
click at [168, 260] on span "Affectez vos gestionnaires de compte à leur portefeuille client" at bounding box center [145, 230] width 169 height 62
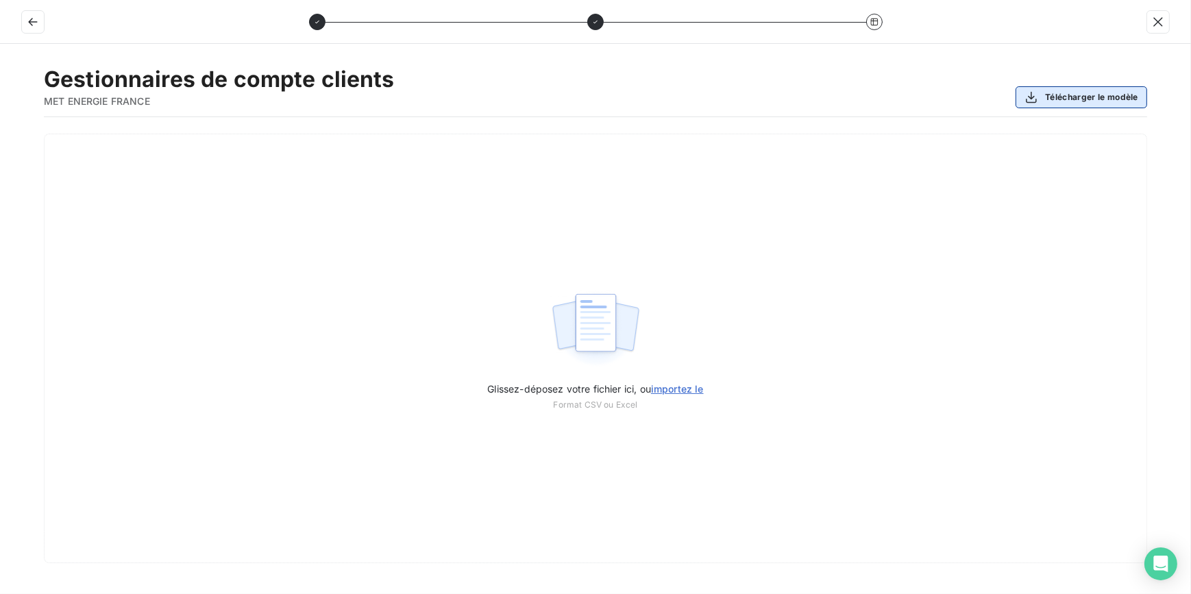
click at [1070, 97] on button "Télécharger le modèle" at bounding box center [1082, 97] width 132 height 22
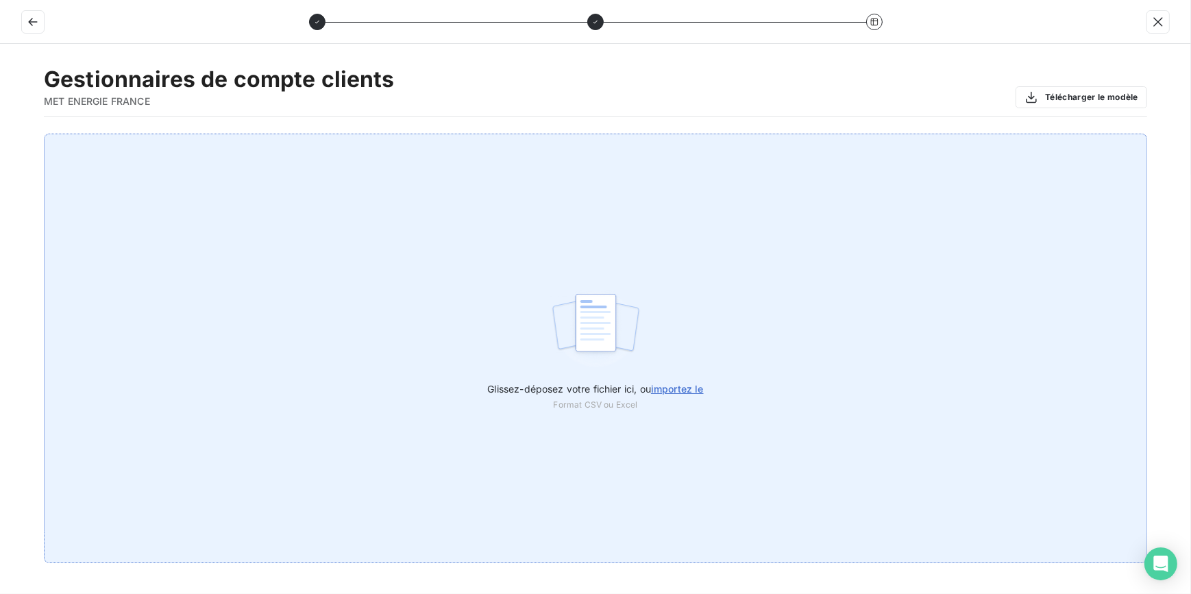
click at [676, 394] on span "importez le" at bounding box center [677, 389] width 53 height 12
click at [1, 134] on input "Glissez-déposez votre fichier ici, ou importez le" at bounding box center [0, 134] width 1 height 1
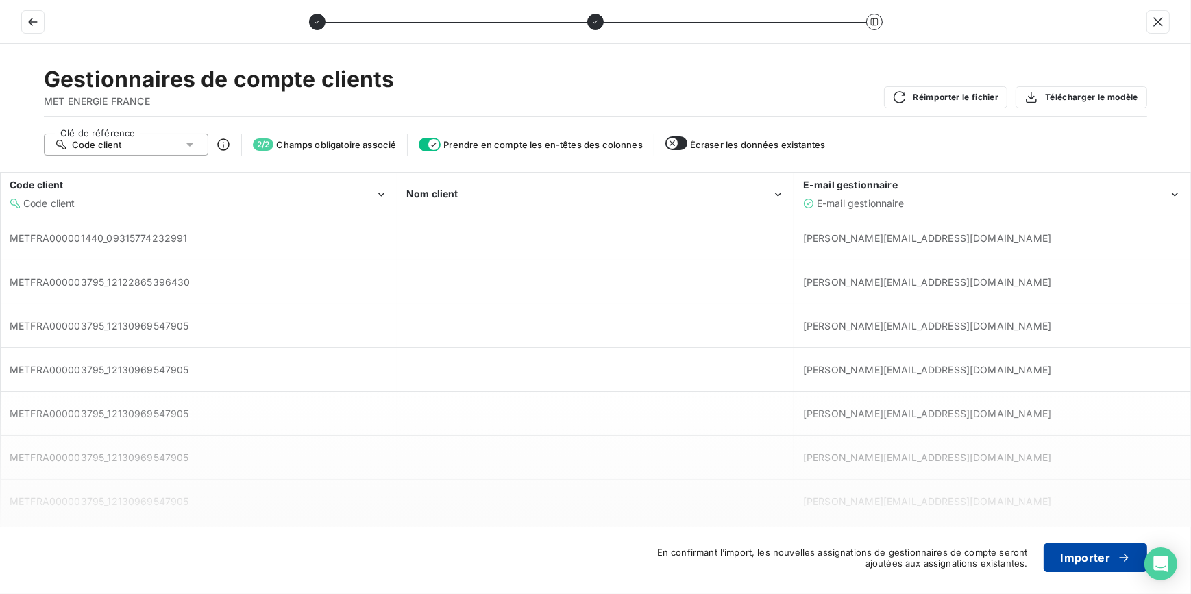
click at [1083, 559] on button "Importer" at bounding box center [1095, 557] width 103 height 29
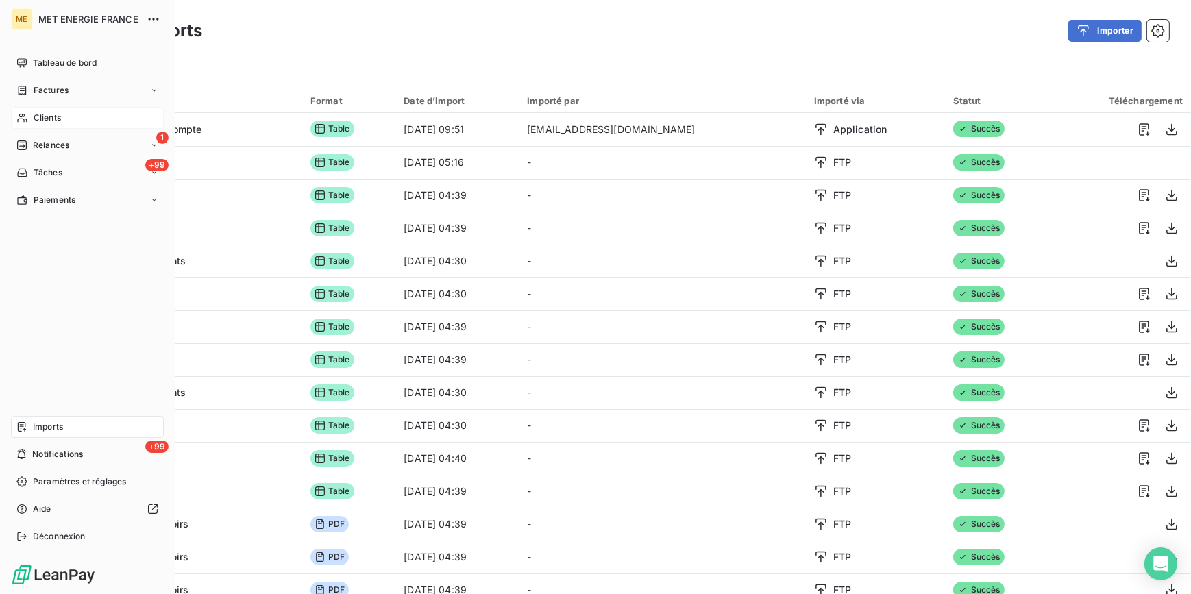
click at [81, 120] on div "Clients" at bounding box center [87, 118] width 153 height 22
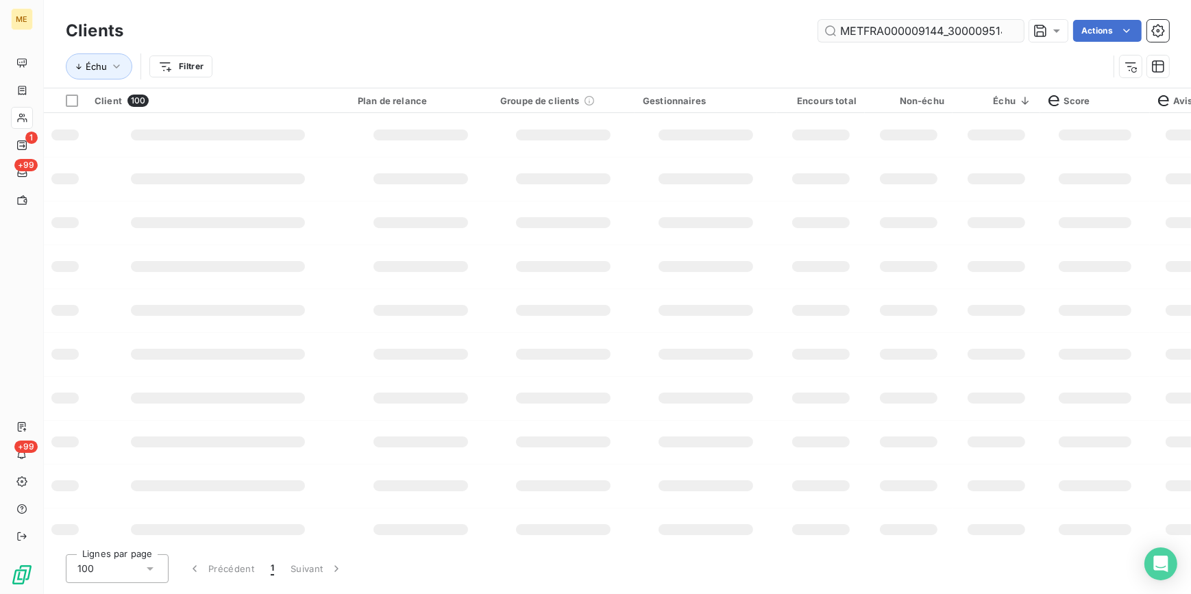
scroll to position [0, 40]
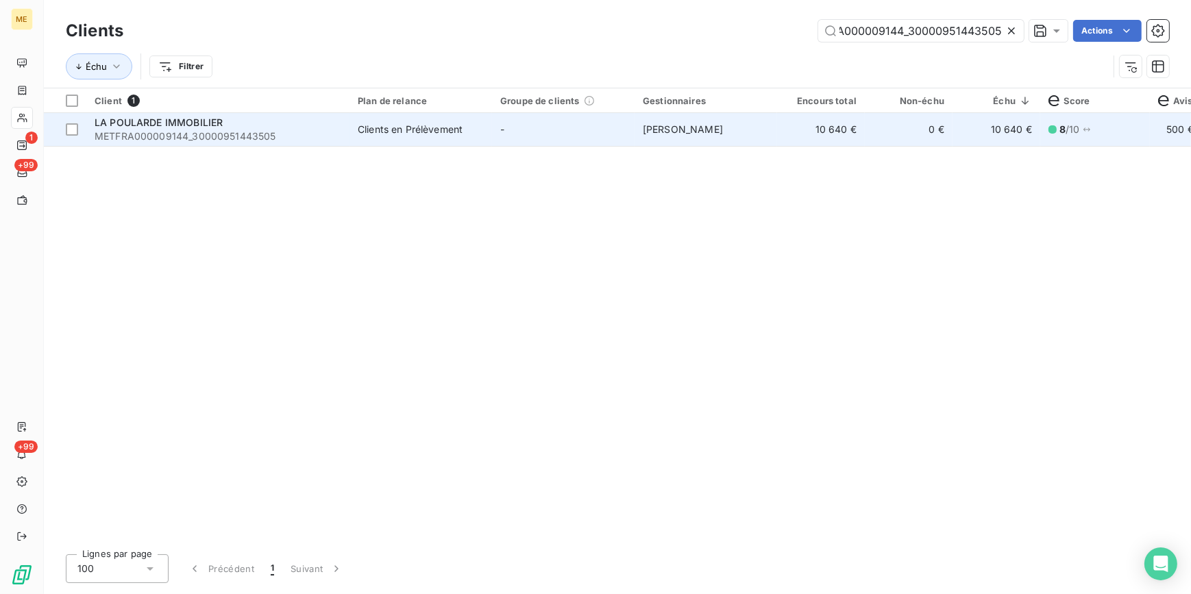
type input "METFRA000009144_30000951443505"
click at [784, 130] on td "10 640 €" at bounding box center [821, 129] width 88 height 33
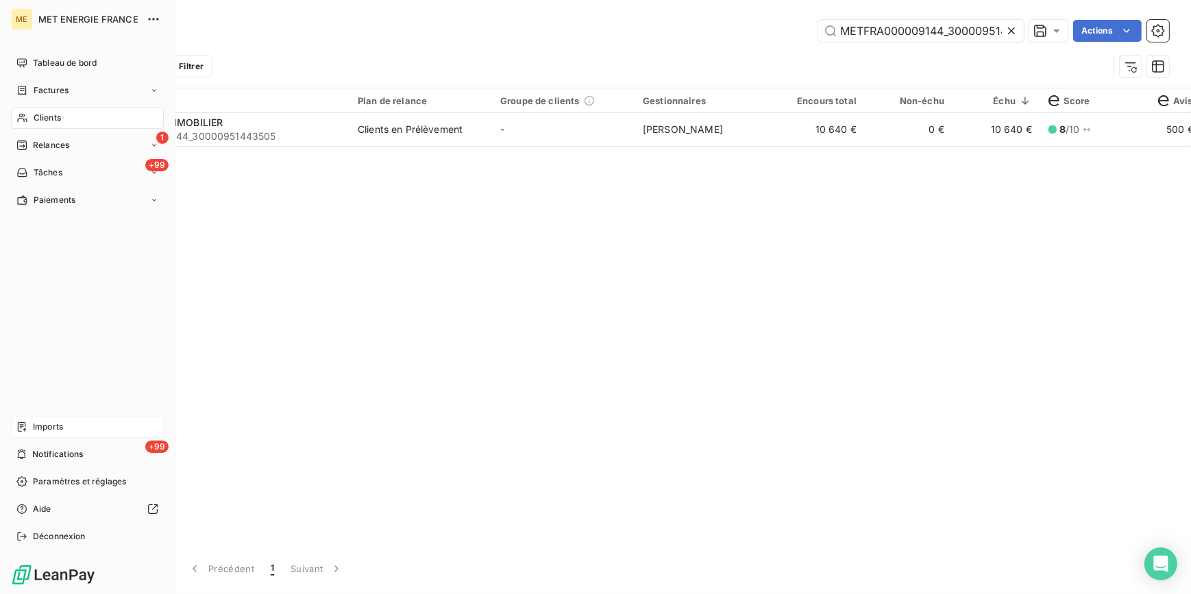
click at [56, 420] on div "Imports" at bounding box center [87, 427] width 153 height 22
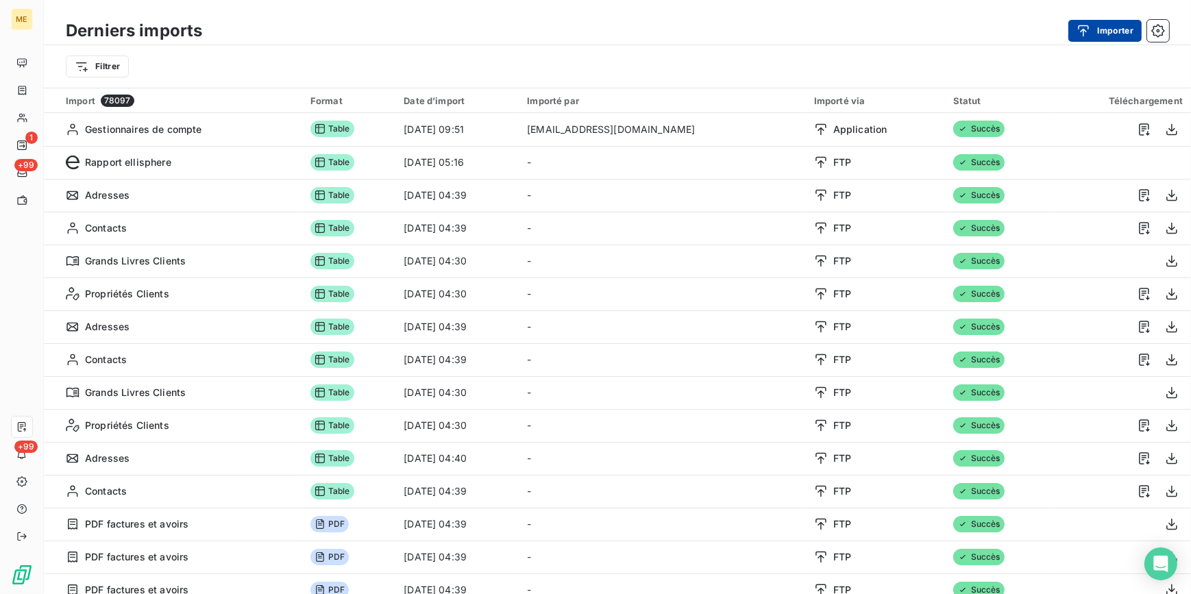
click at [1133, 30] on button "Importer" at bounding box center [1104, 31] width 73 height 22
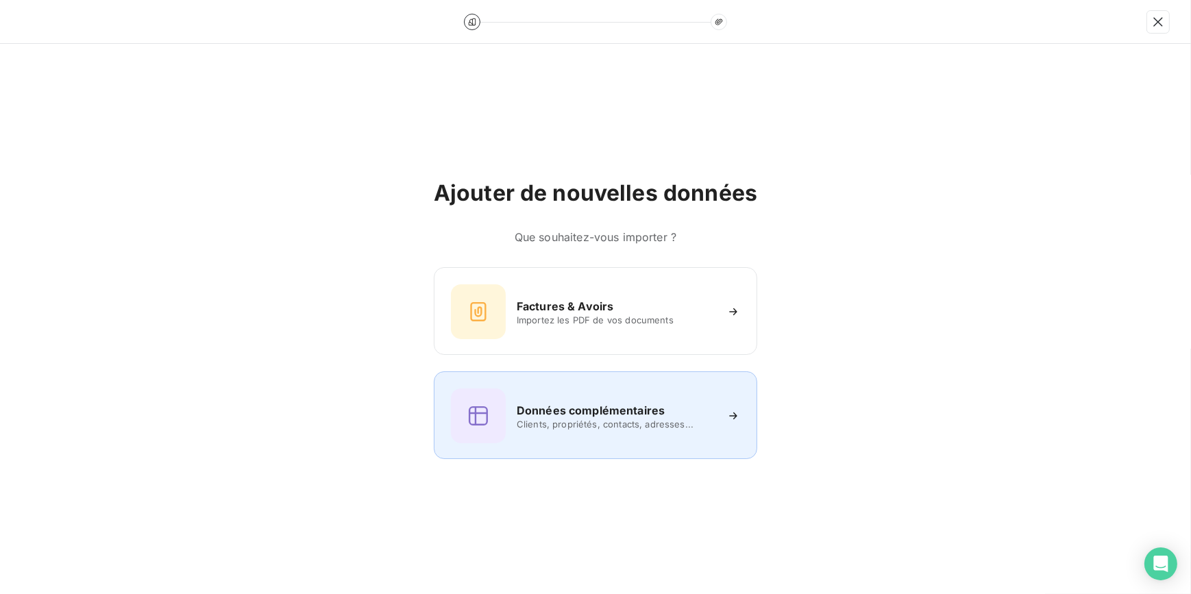
click at [652, 417] on h6 "Données complémentaires" at bounding box center [591, 410] width 148 height 16
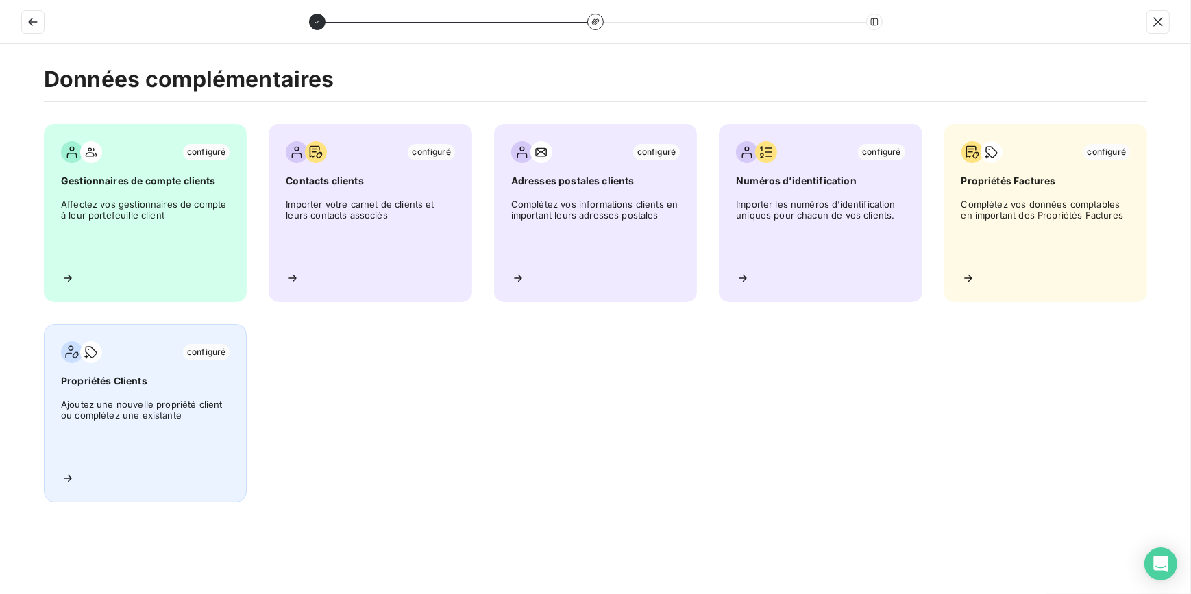
click at [153, 469] on div "configuré Propriétés Clients Ajoutez une nouvelle propriété client ou complétez…" at bounding box center [145, 413] width 203 height 178
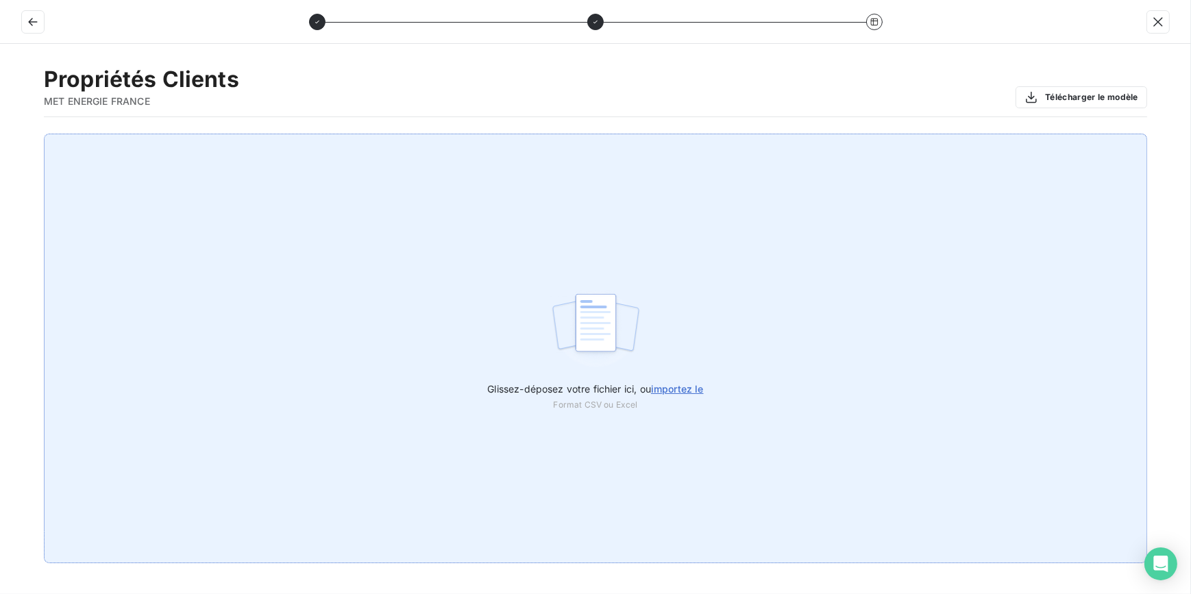
click at [679, 365] on div "Glissez-déposez votre fichier ici, ou importez le Format CSV ou Excel" at bounding box center [595, 349] width 1103 height 430
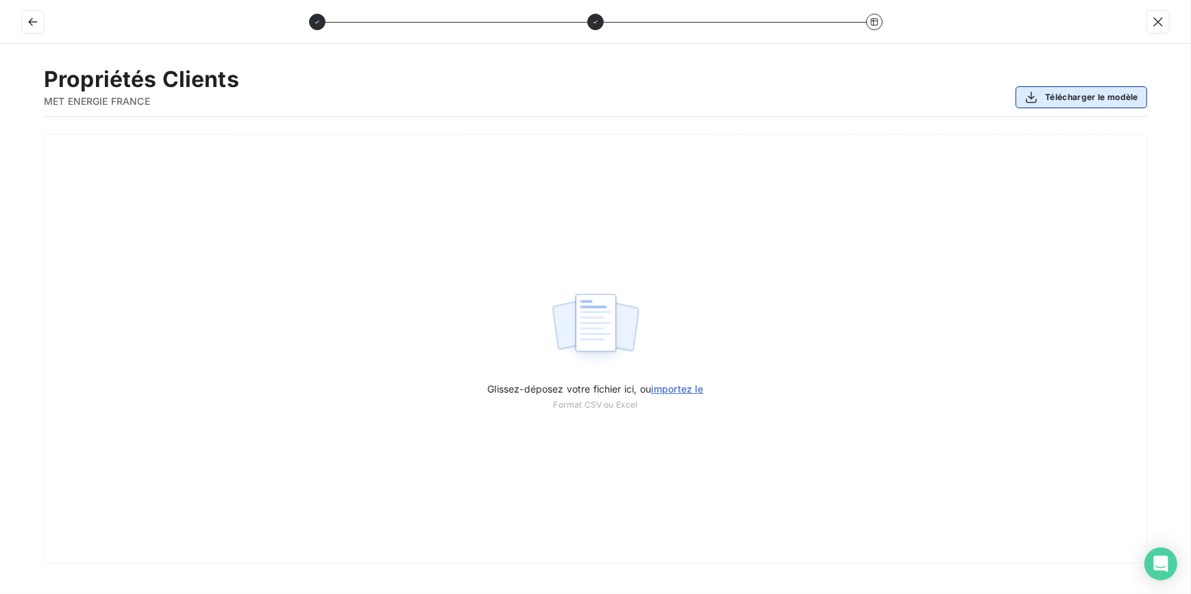
click at [1059, 96] on button "Télécharger le modèle" at bounding box center [1082, 97] width 132 height 22
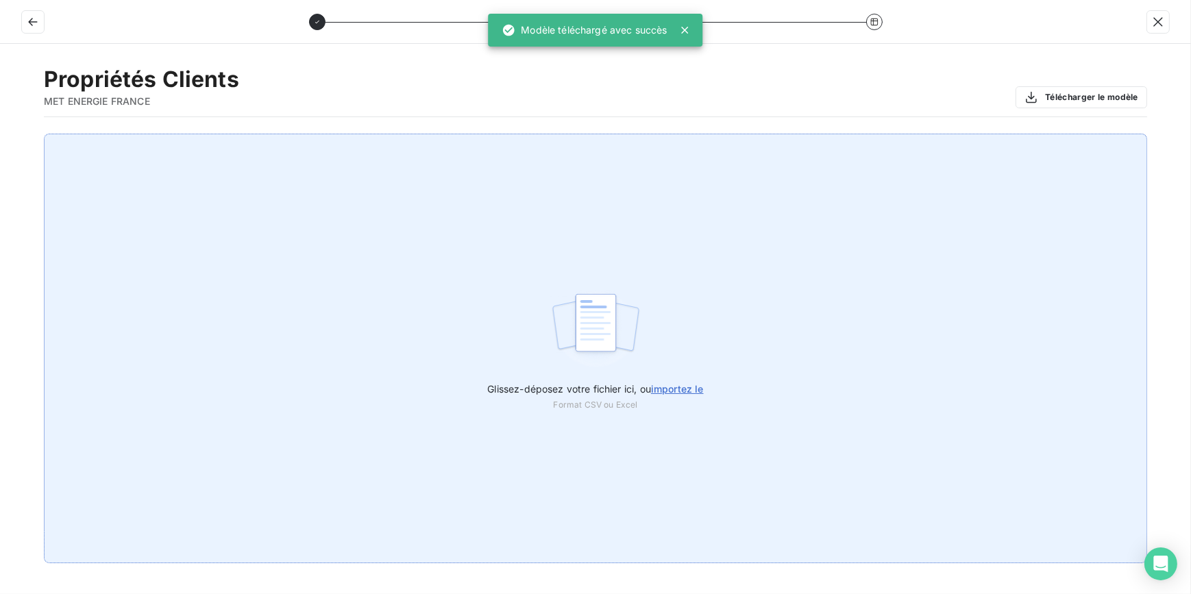
click at [574, 399] on span "Format CSV ou Excel" at bounding box center [596, 405] width 84 height 12
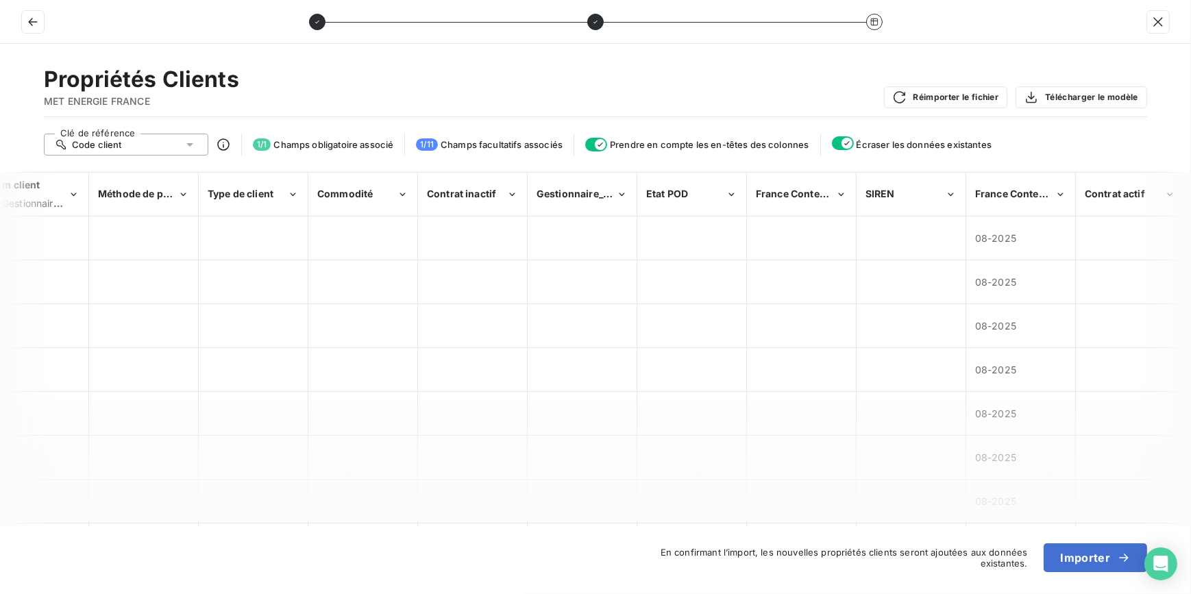
scroll to position [0, 234]
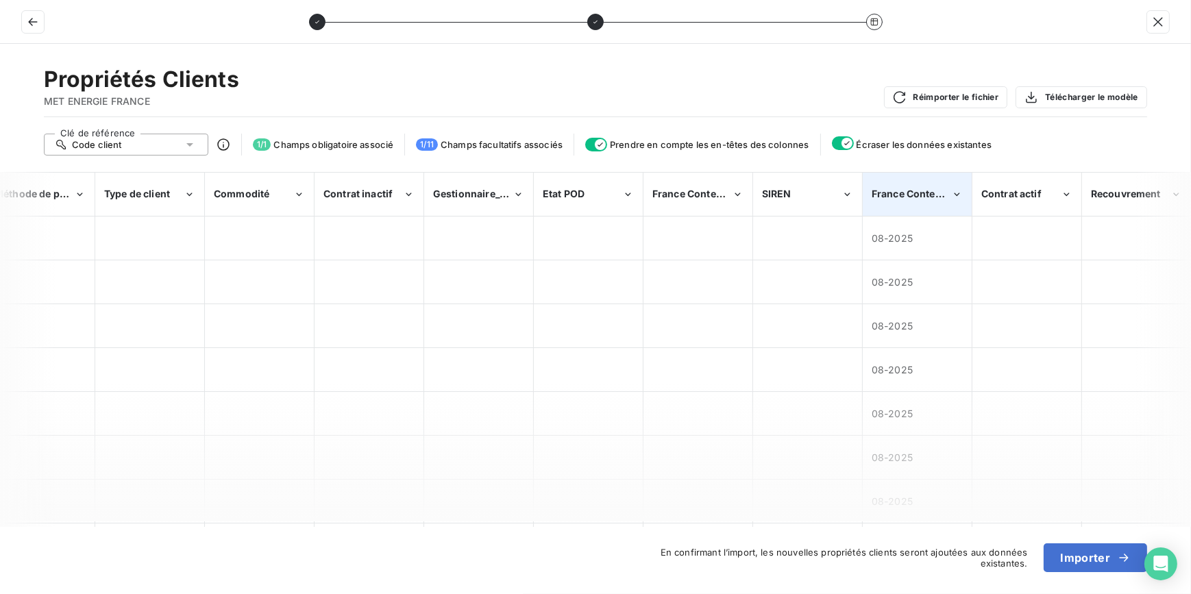
click at [934, 197] on span "France Contentieux - début" at bounding box center [937, 194] width 131 height 12
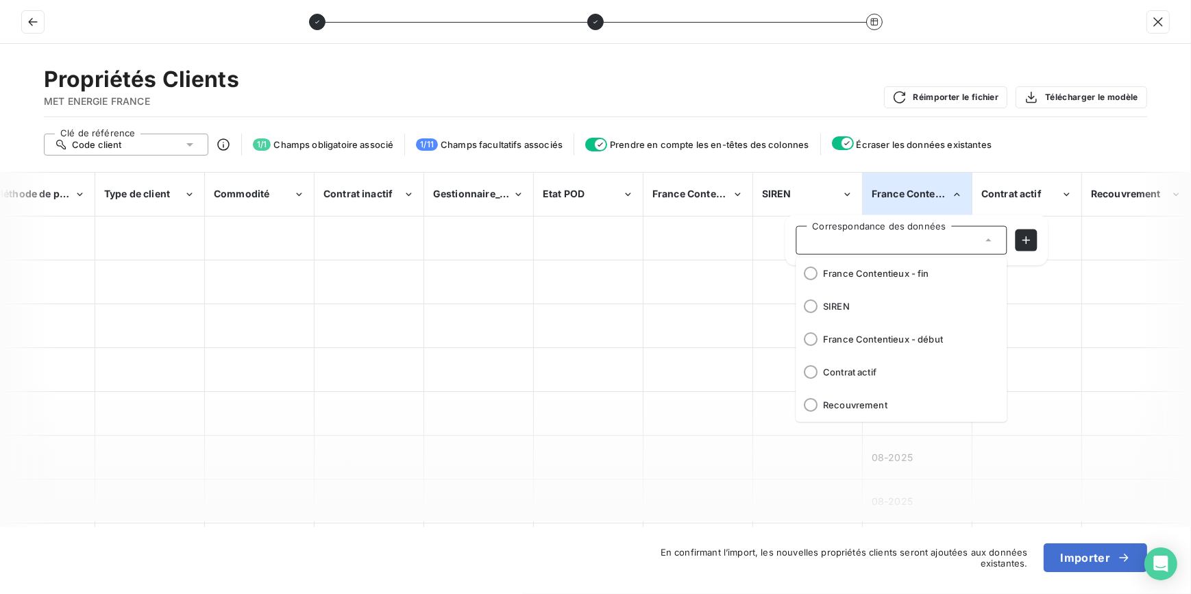
scroll to position [268, 0]
click at [910, 342] on span "France Contentieux - début" at bounding box center [909, 337] width 173 height 11
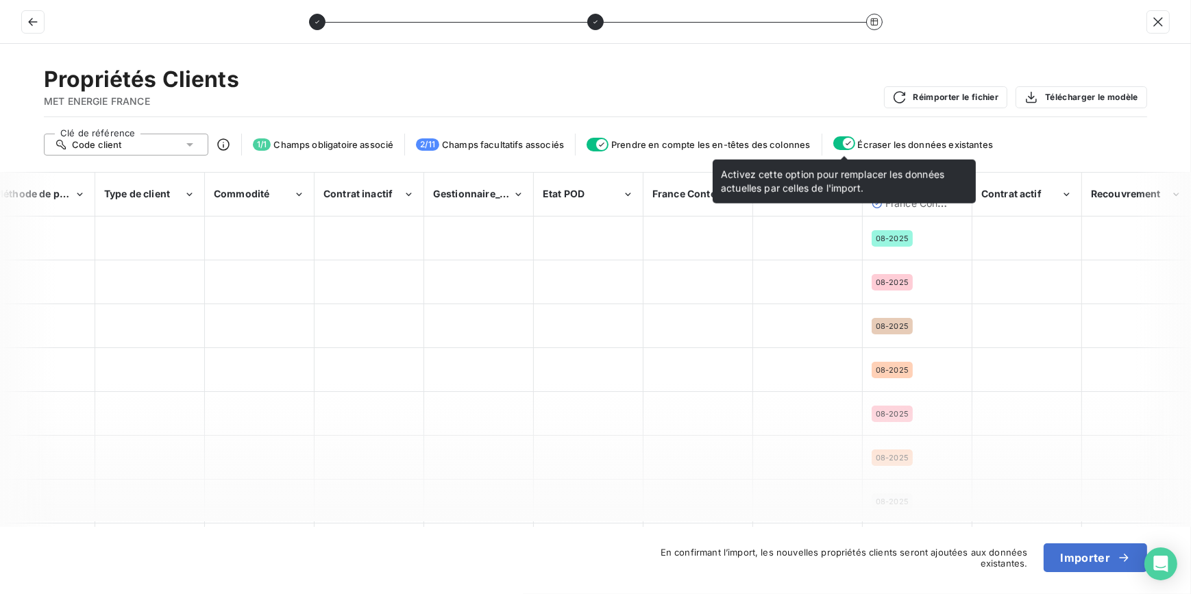
click at [848, 144] on icon "button" at bounding box center [848, 143] width 11 height 11
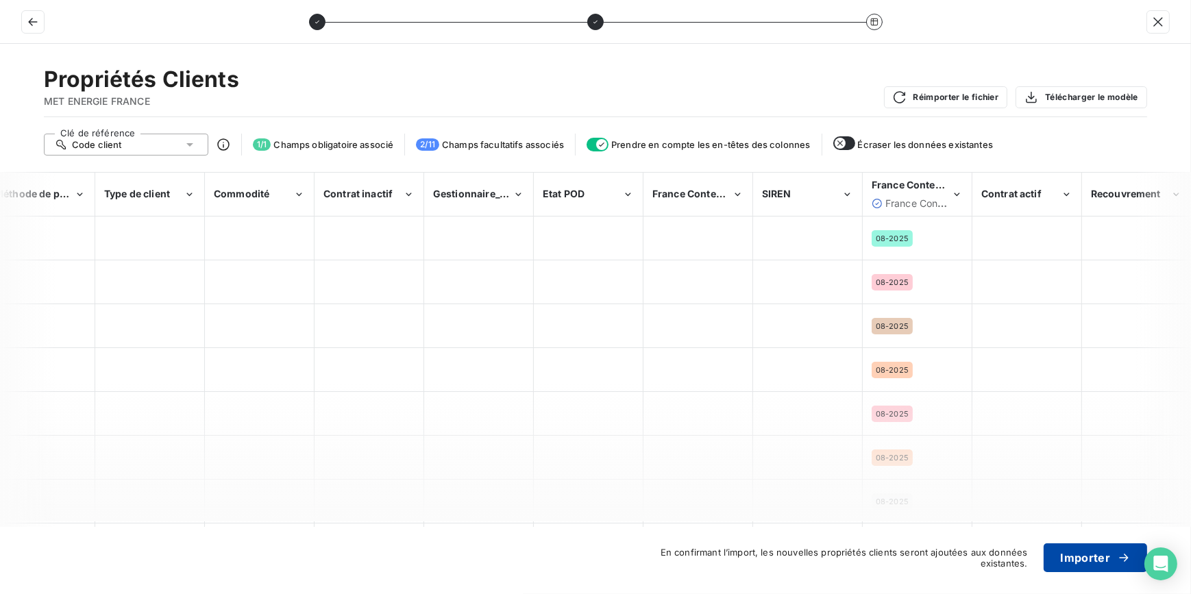
click at [1086, 568] on button "Importer" at bounding box center [1095, 557] width 103 height 29
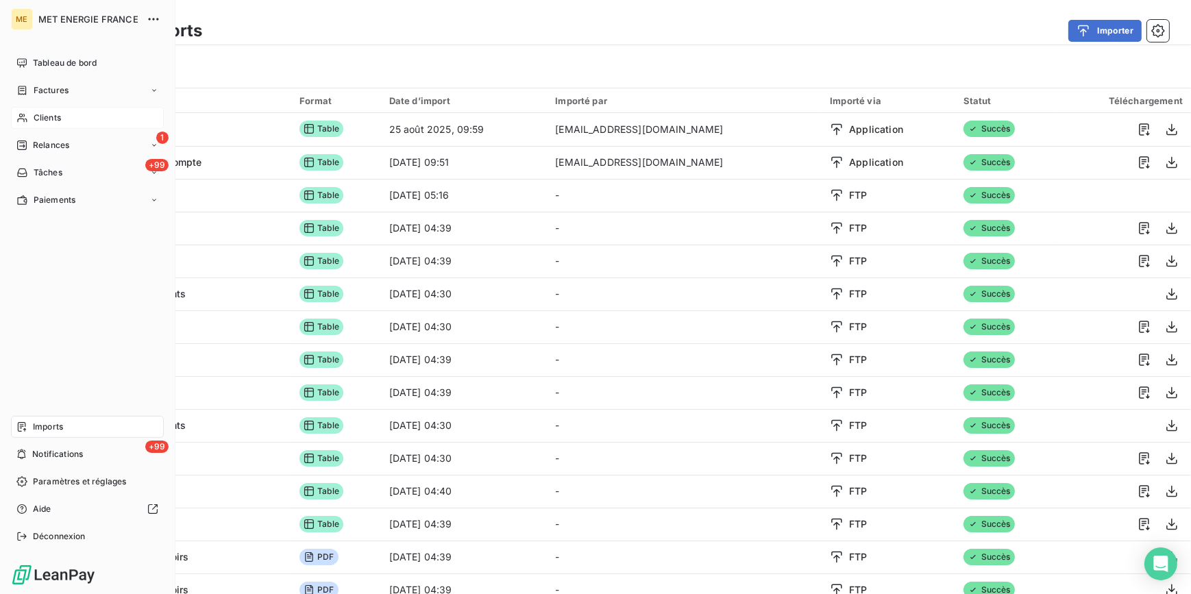
click at [51, 112] on span "Clients" at bounding box center [47, 118] width 27 height 12
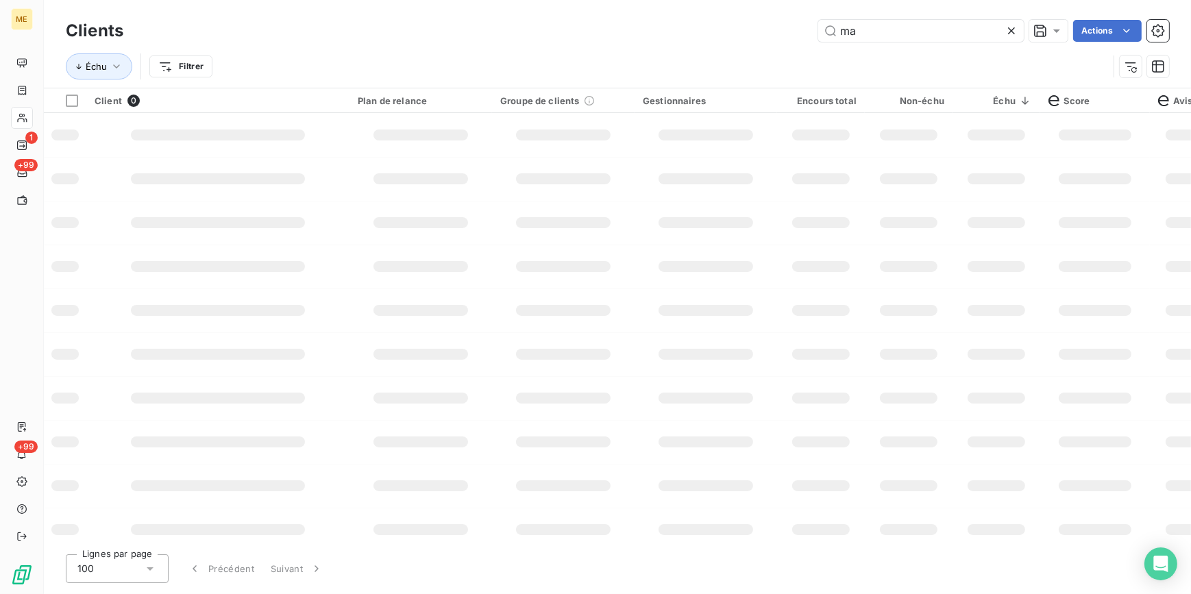
type input "m"
type input "s"
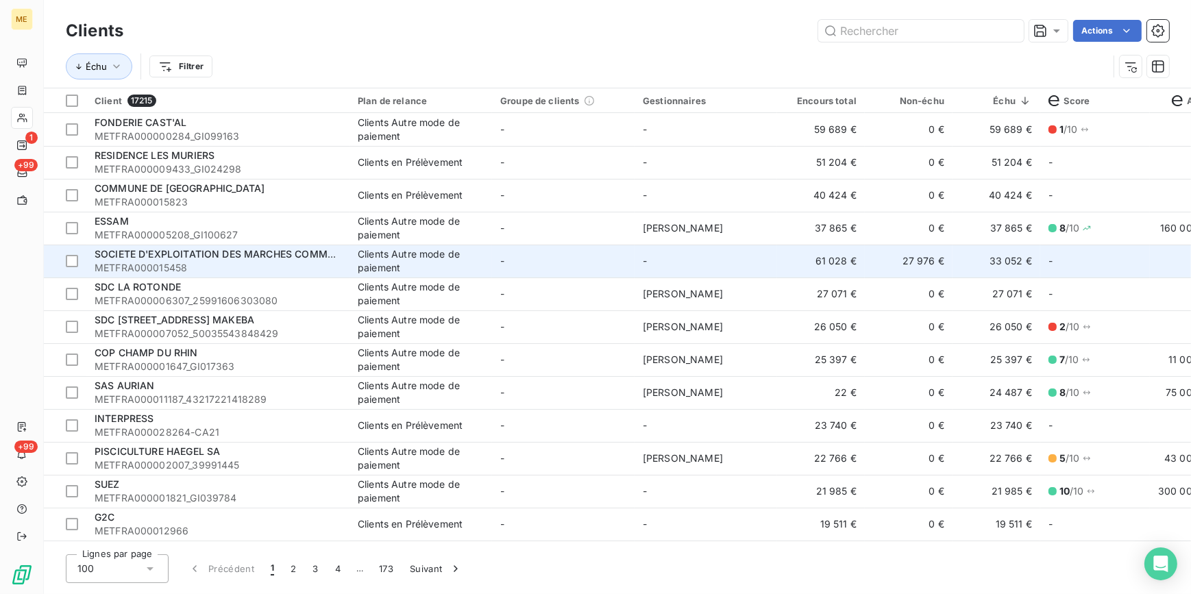
click at [275, 255] on span "SOCIETE D'EXPLOITATION DES MARCHES COMMUNAUX" at bounding box center [229, 254] width 269 height 12
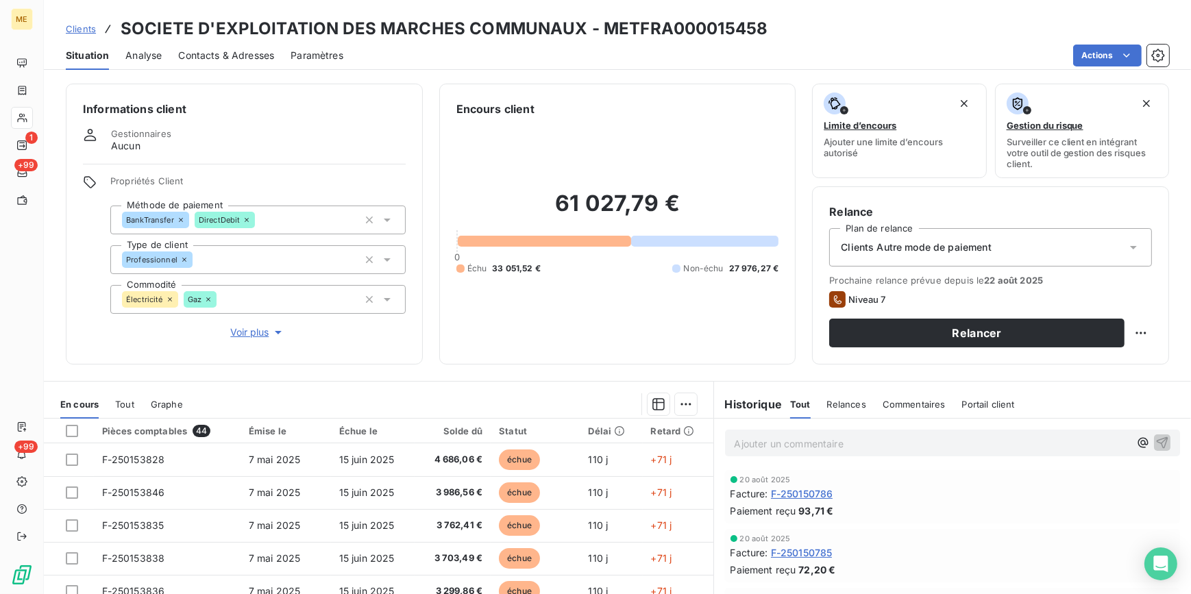
click at [905, 391] on div "Commentaires" at bounding box center [914, 404] width 63 height 29
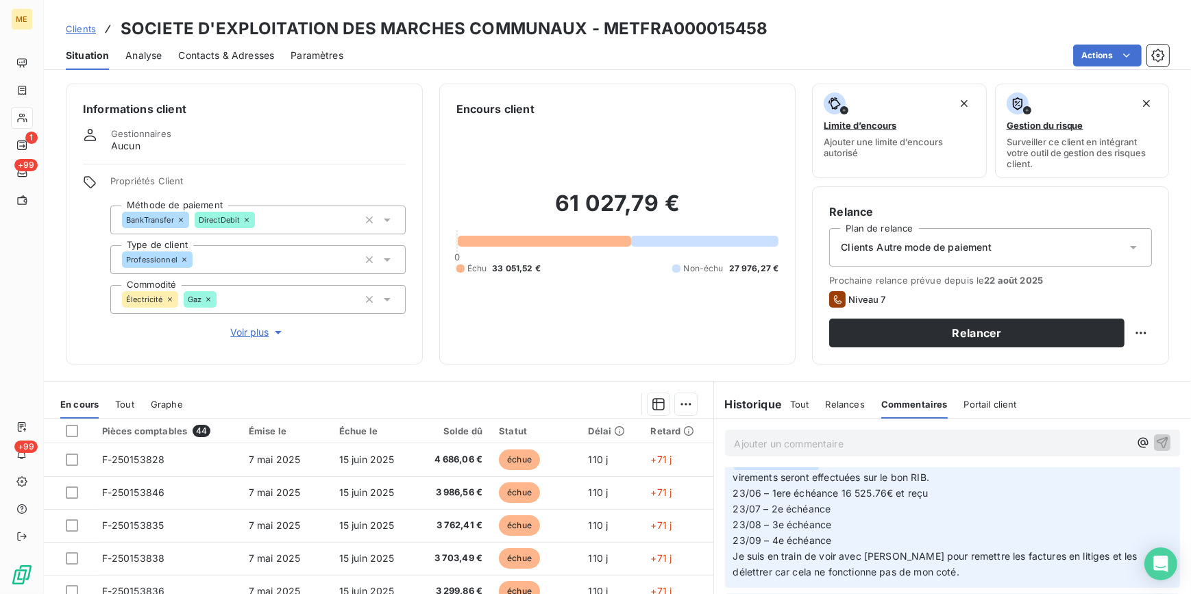
scroll to position [186, 0]
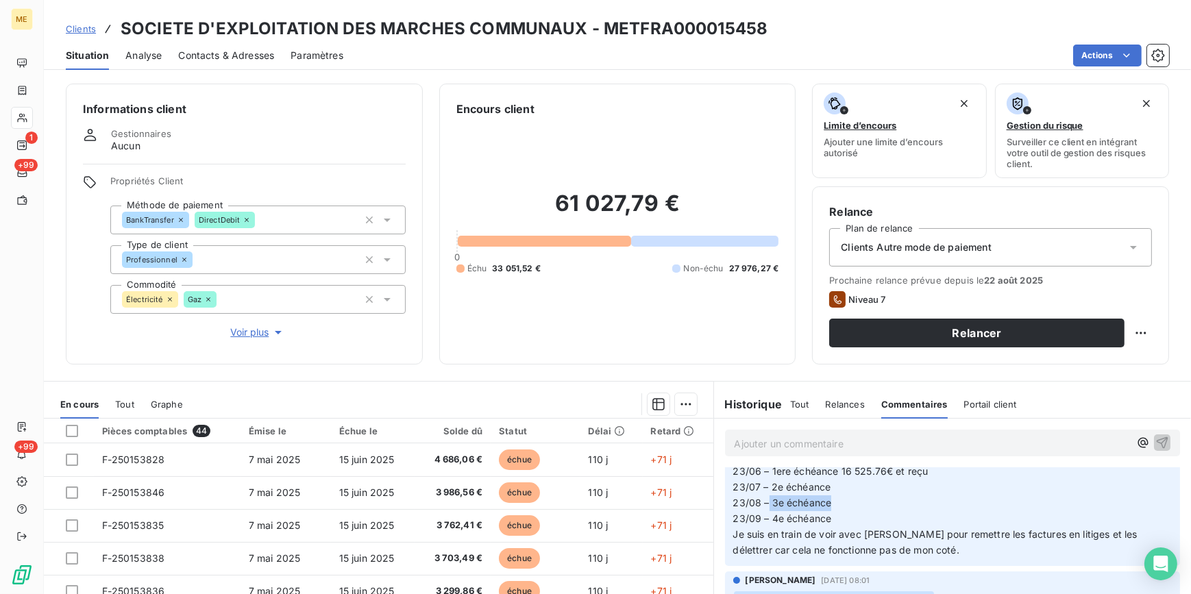
drag, startPoint x: 761, startPoint y: 504, endPoint x: 837, endPoint y: 502, distance: 76.8
click at [837, 502] on p "﻿ @ Xavier Ruez L'avis de virement a été reçu le 23/06 : 16 525,76€ et reçu. Le…" at bounding box center [952, 495] width 439 height 126
drag, startPoint x: 850, startPoint y: 519, endPoint x: 872, endPoint y: 517, distance: 21.3
click at [872, 517] on div "Natacha natacha.procter@met.com 8 juil. 2025, 10:10 ﻿ @ Xavier Ruez L'avis de v…" at bounding box center [953, 489] width 456 height 153
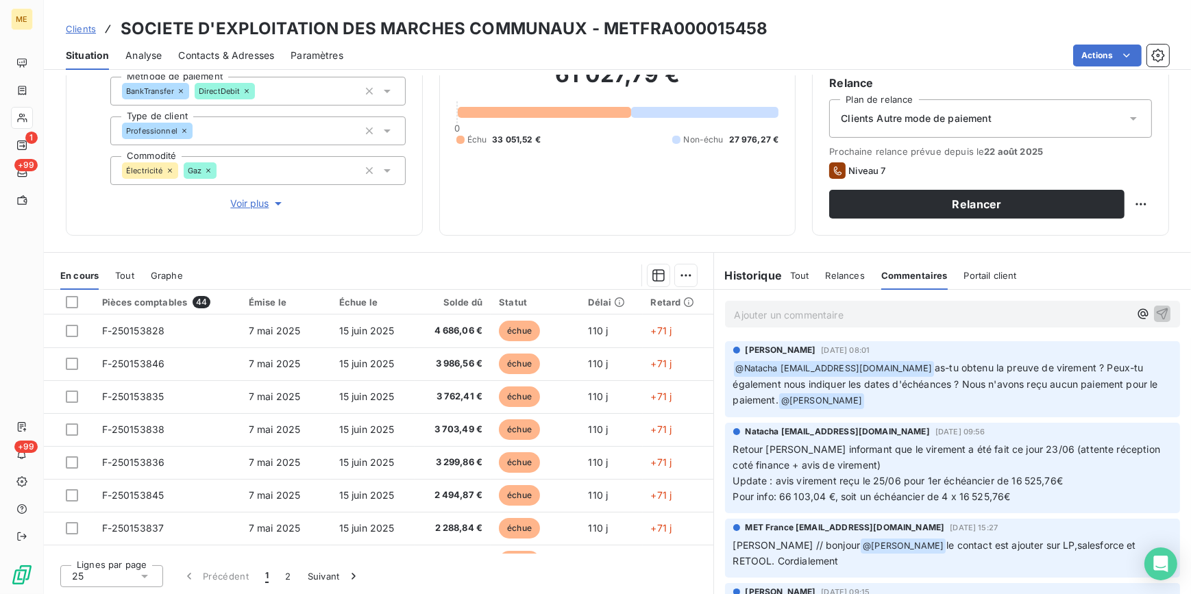
scroll to position [226, 0]
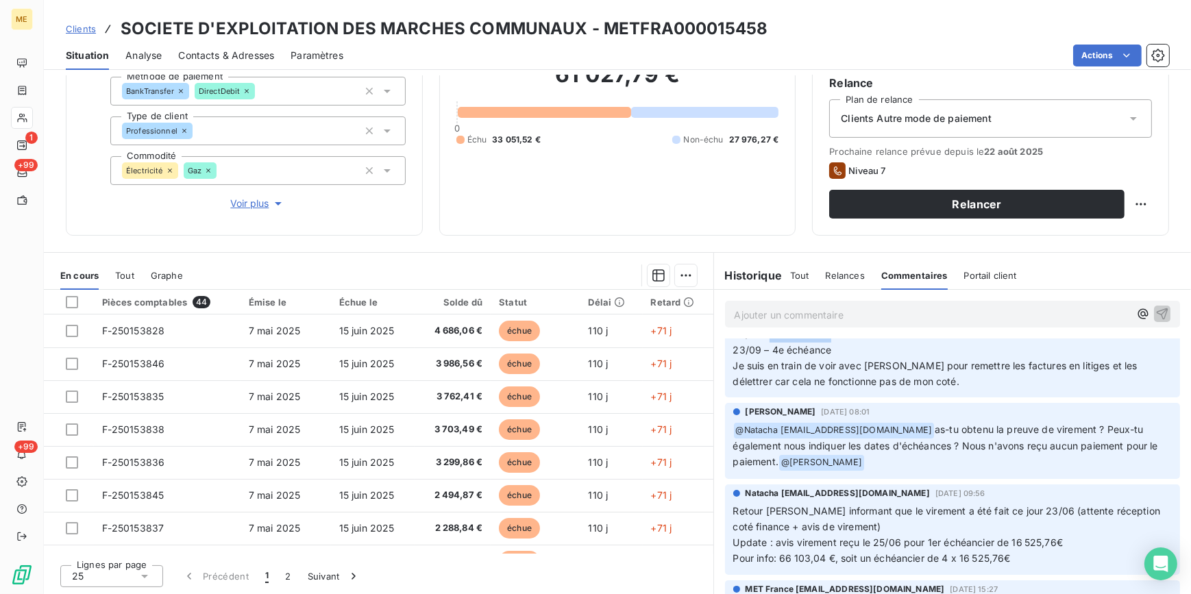
drag, startPoint x: 796, startPoint y: 281, endPoint x: 813, endPoint y: 288, distance: 18.5
click at [796, 281] on div "Tout" at bounding box center [799, 275] width 19 height 29
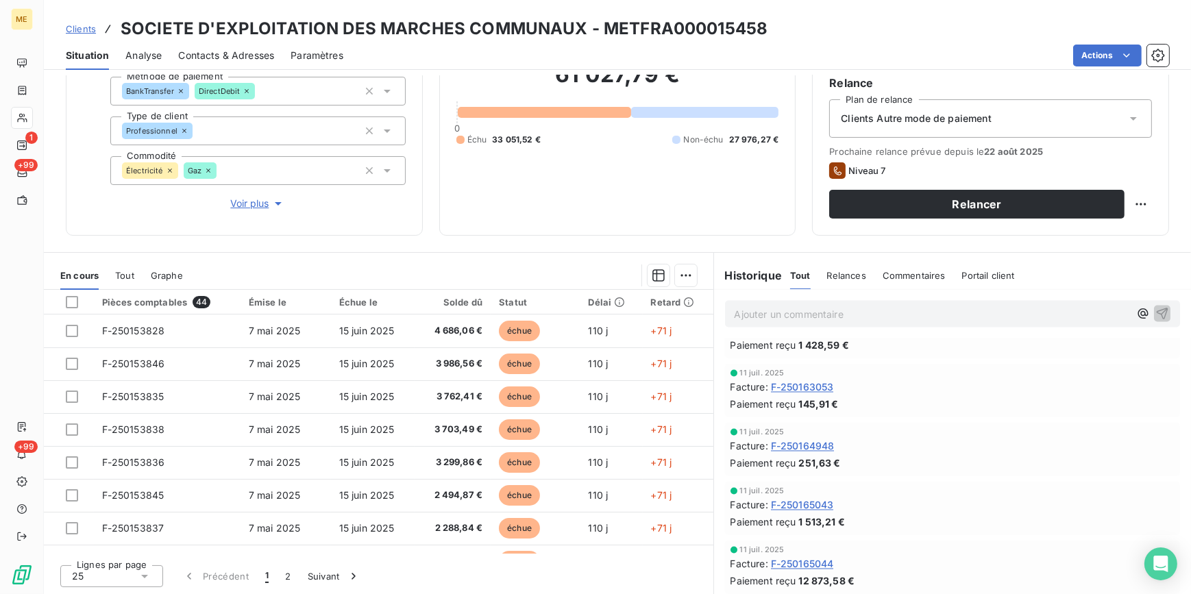
scroll to position [3341, 0]
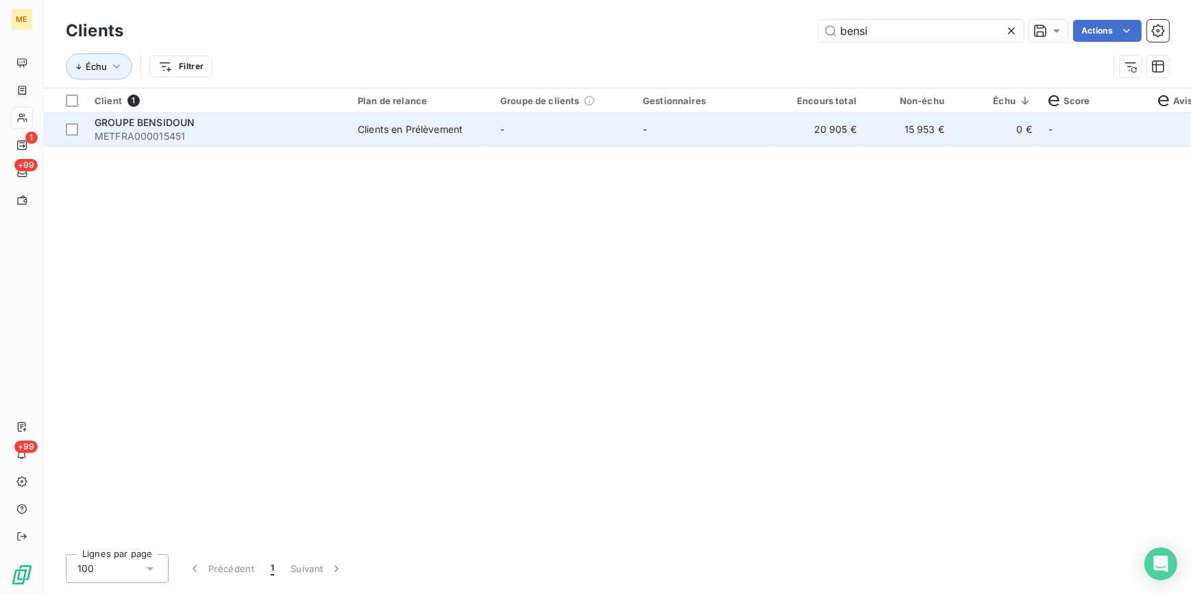
type input "bensi"
click at [235, 137] on span "METFRA000015451" at bounding box center [218, 137] width 247 height 14
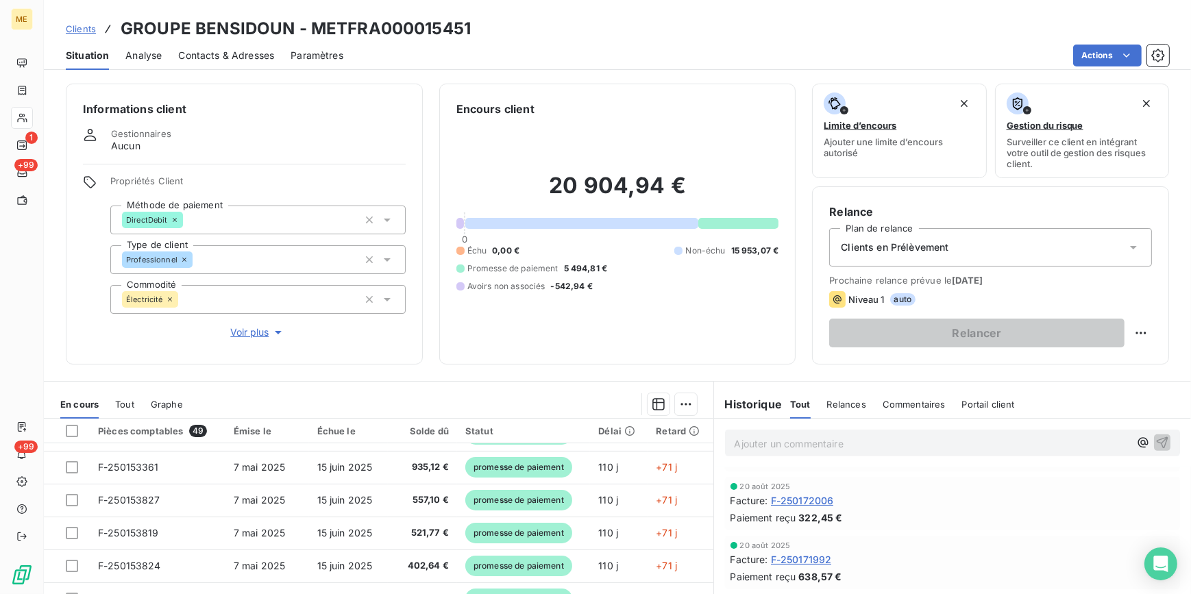
scroll to position [809, 0]
click at [887, 404] on span "Commentaires" at bounding box center [914, 404] width 63 height 11
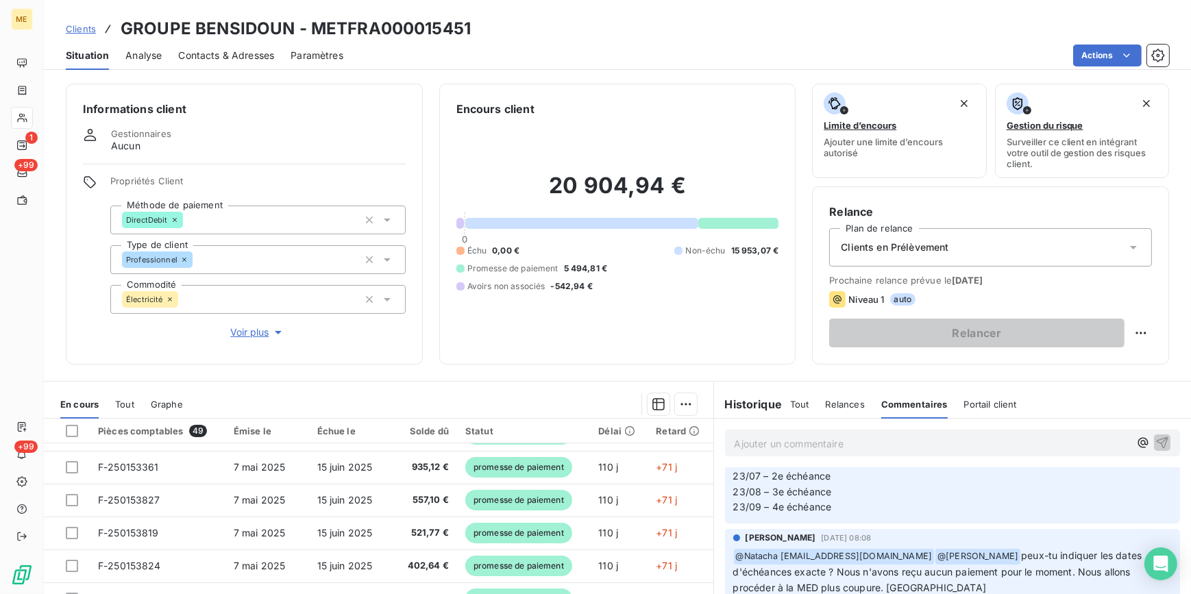
scroll to position [249, 0]
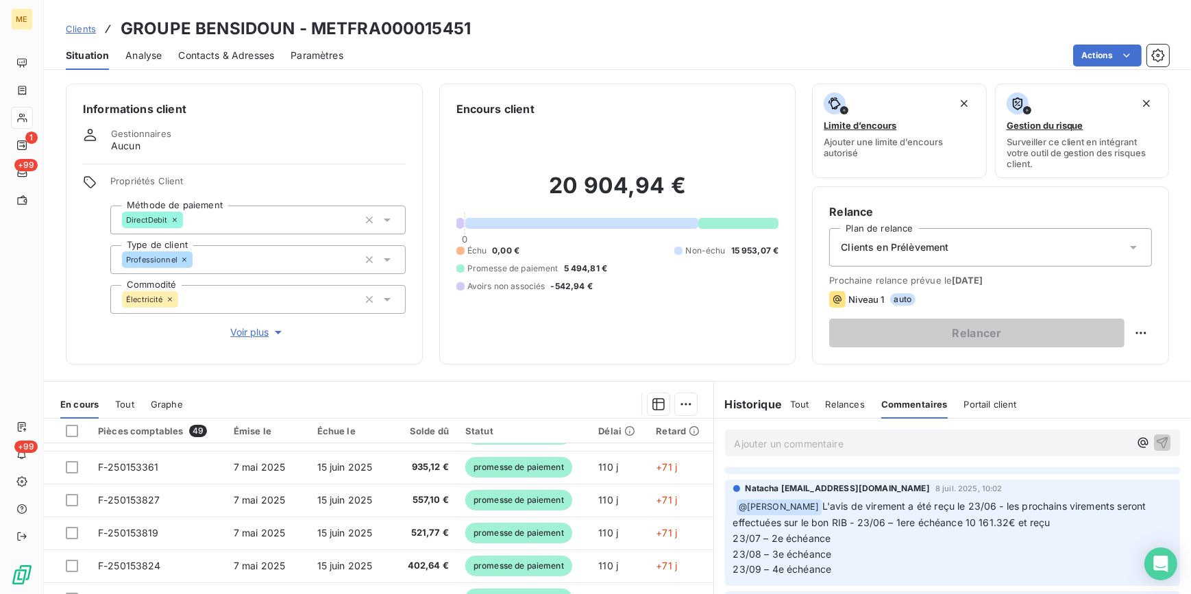
drag, startPoint x: 766, startPoint y: 569, endPoint x: 867, endPoint y: 574, distance: 100.9
click at [867, 574] on p "@ Xavier Ruez L'avis de virement a été reçu le 23/06 - les prochains virements …" at bounding box center [952, 538] width 439 height 79
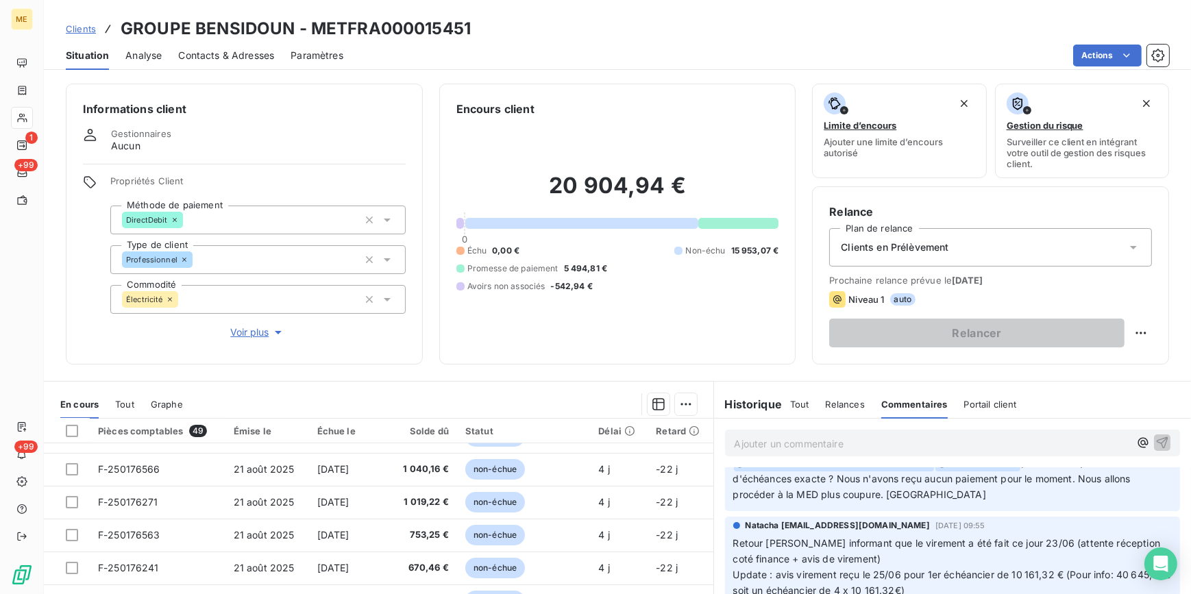
scroll to position [436, 0]
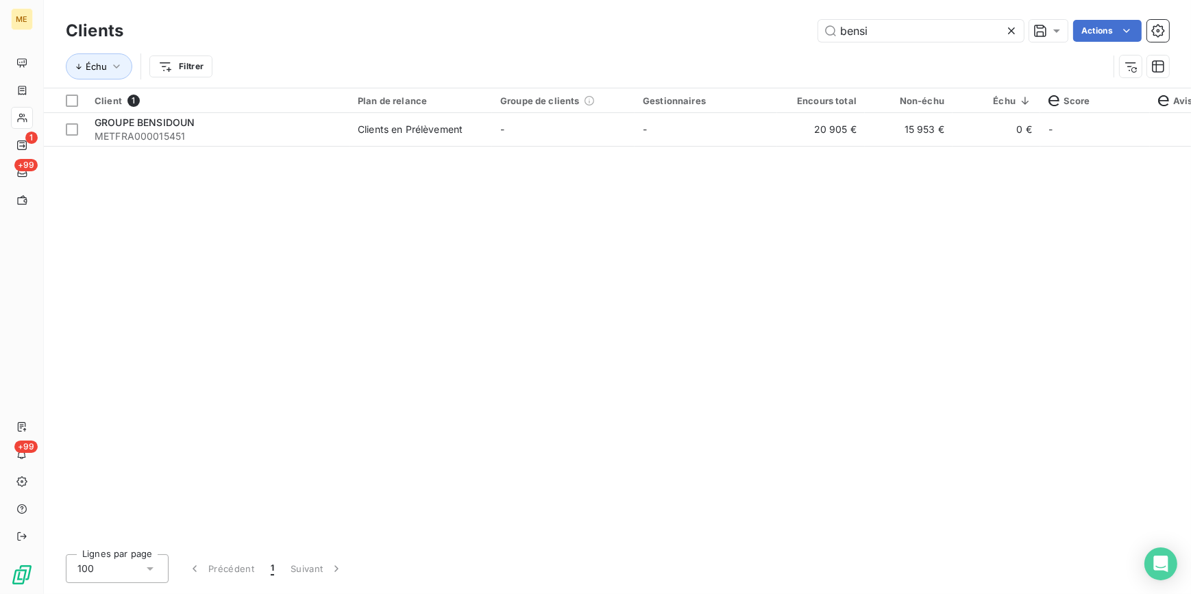
click at [1011, 27] on icon at bounding box center [1012, 31] width 14 height 14
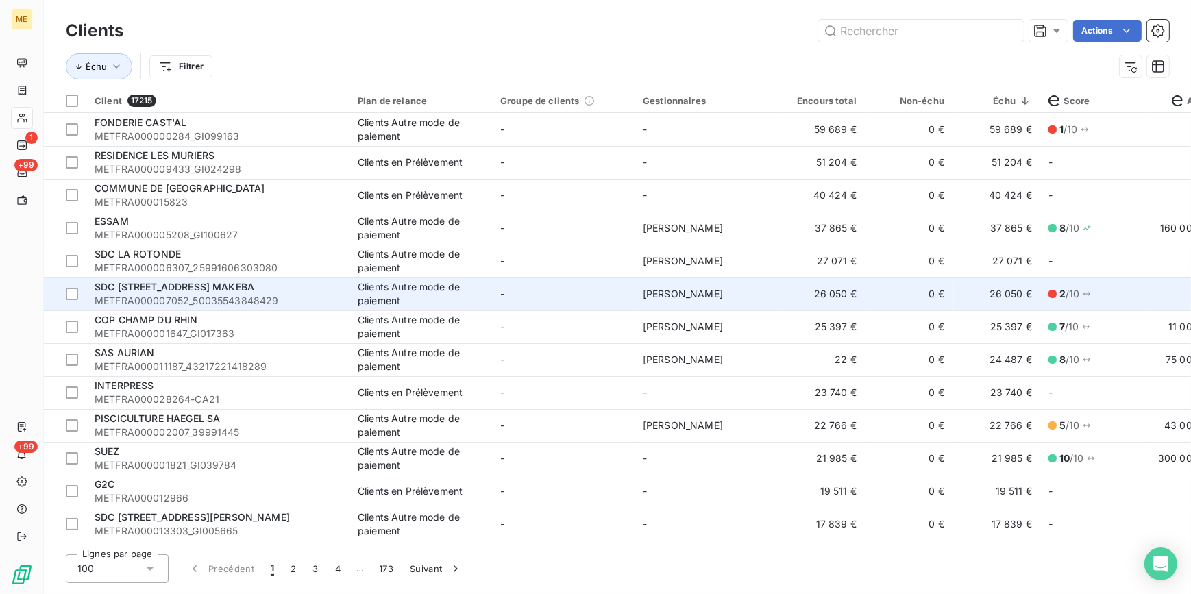
click at [617, 308] on td "-" at bounding box center [563, 294] width 143 height 33
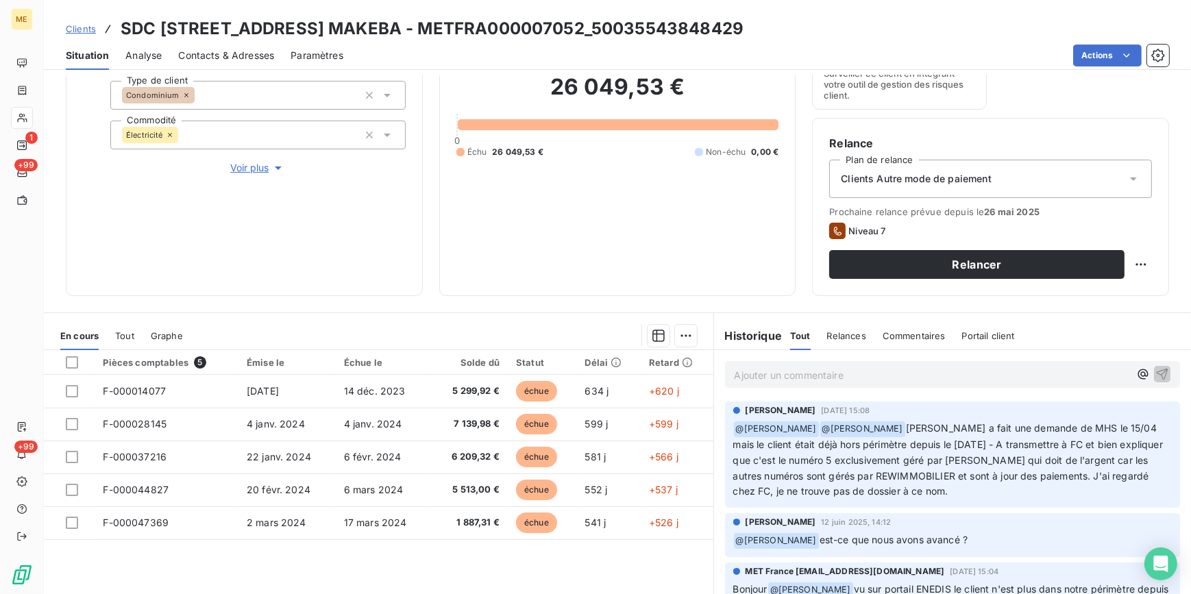
scroll to position [186, 0]
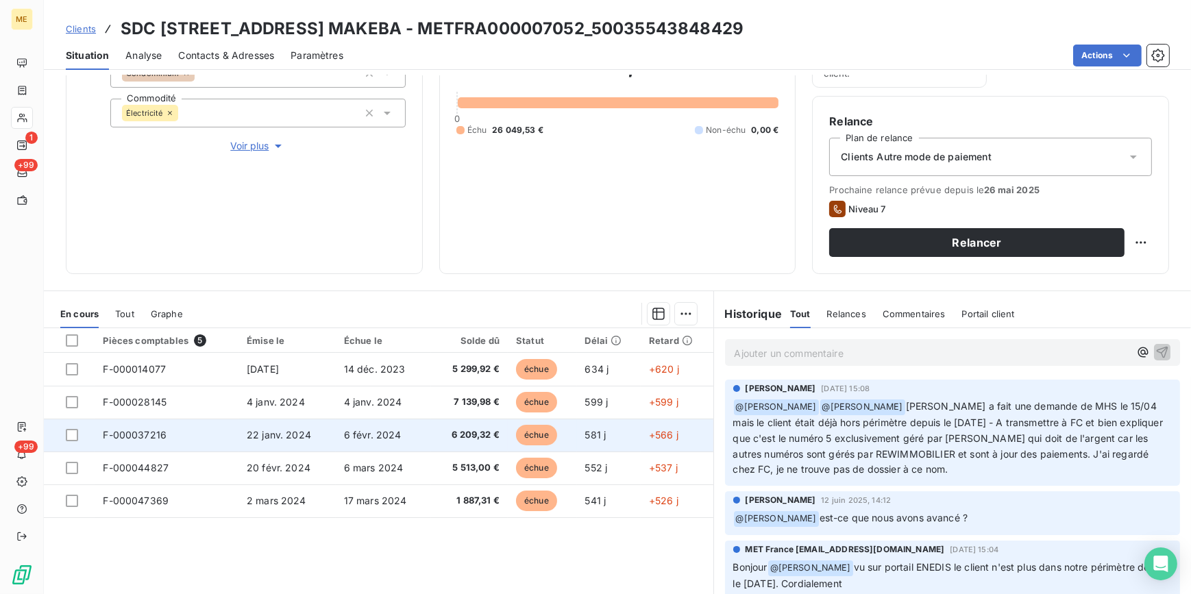
click at [339, 439] on td "6 févr. 2024" at bounding box center [383, 435] width 95 height 33
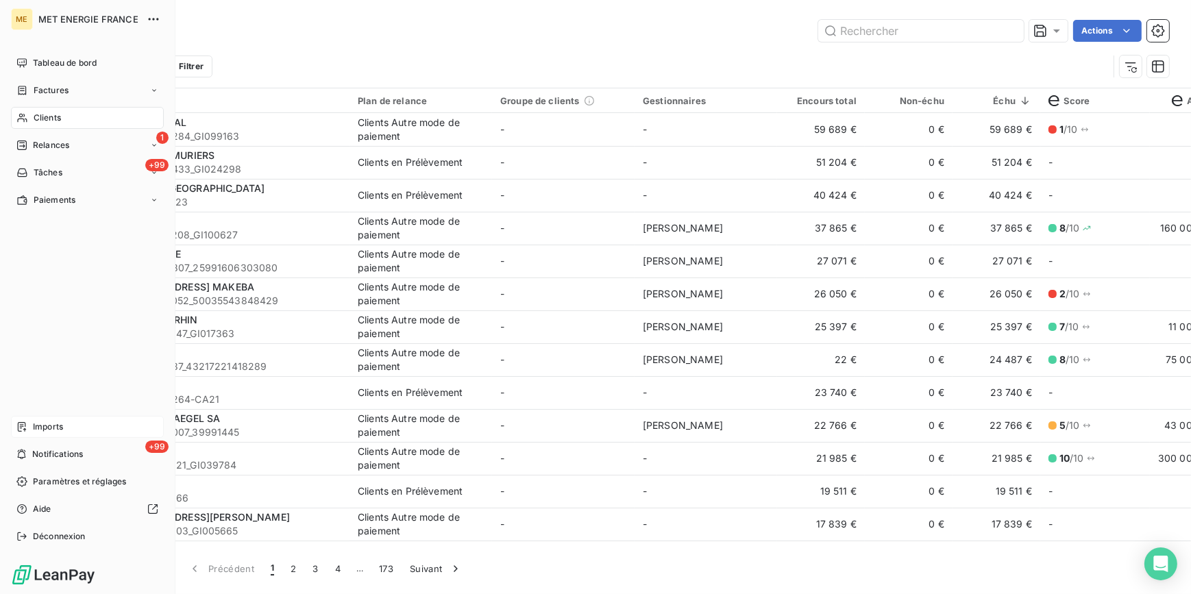
click at [62, 430] on span "Imports" at bounding box center [48, 427] width 30 height 12
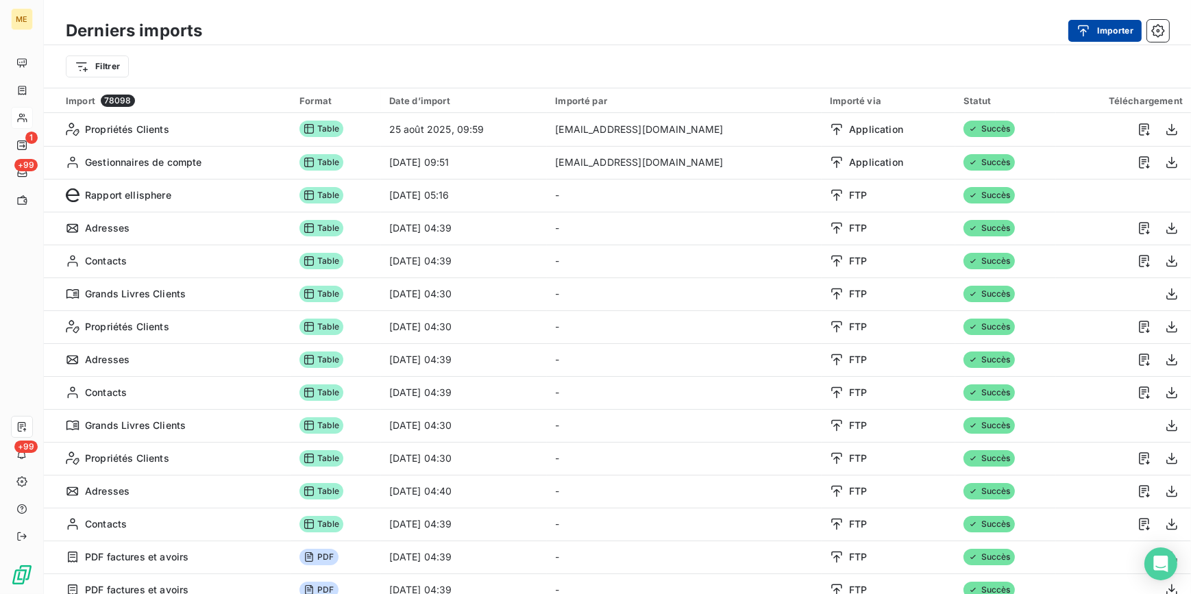
click at [1119, 27] on button "Importer" at bounding box center [1104, 31] width 73 height 22
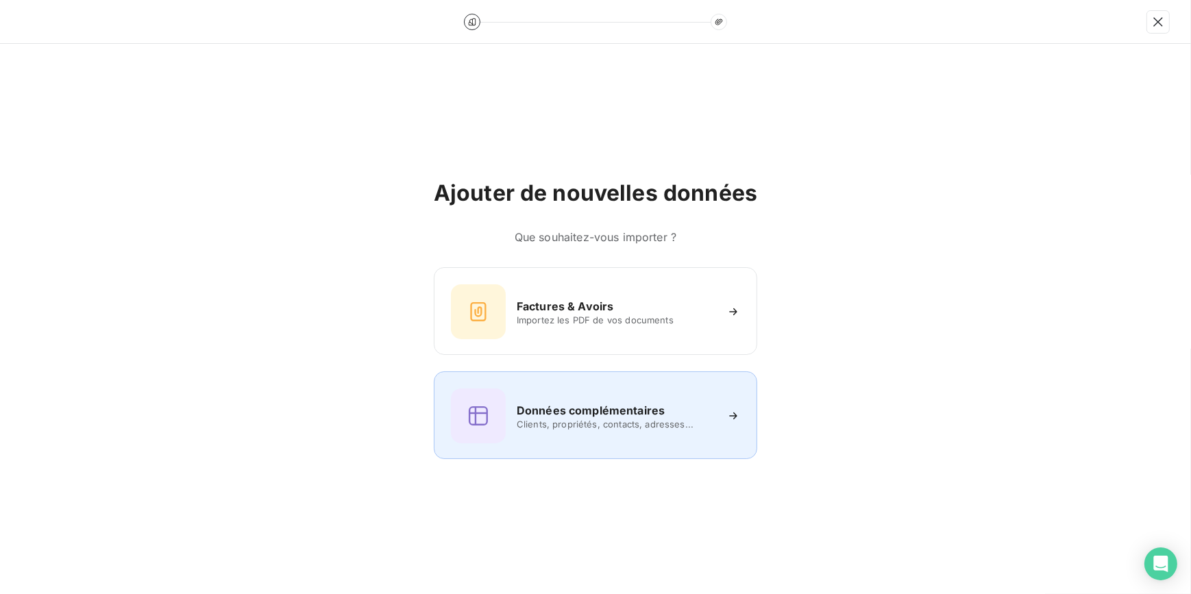
click at [656, 441] on div "Données complémentaires Clients, propriétés, contacts, adresses..." at bounding box center [595, 416] width 289 height 55
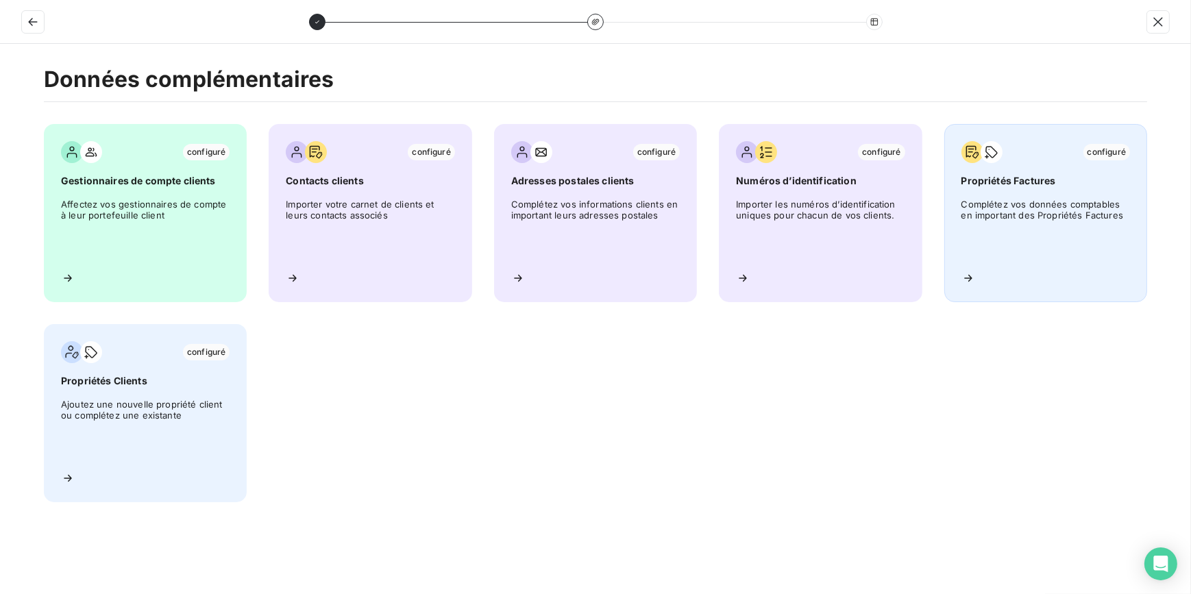
click at [1057, 247] on span "Complétez vos données comptables en important des Propriétés Factures" at bounding box center [1045, 230] width 169 height 62
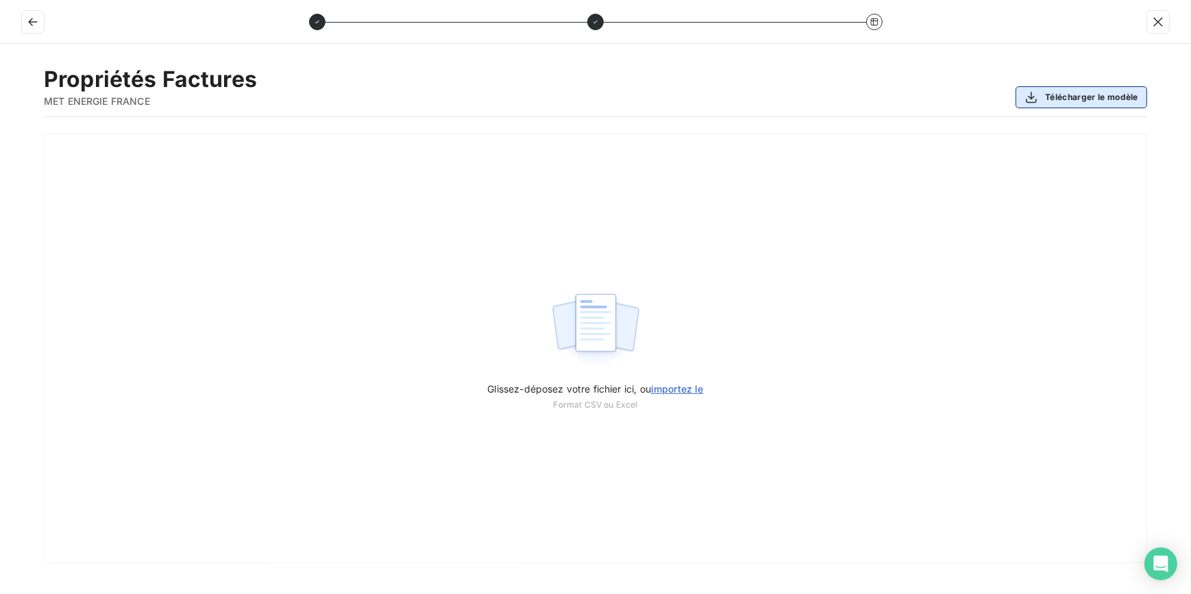
click at [1062, 92] on button "Télécharger le modèle" at bounding box center [1082, 97] width 132 height 22
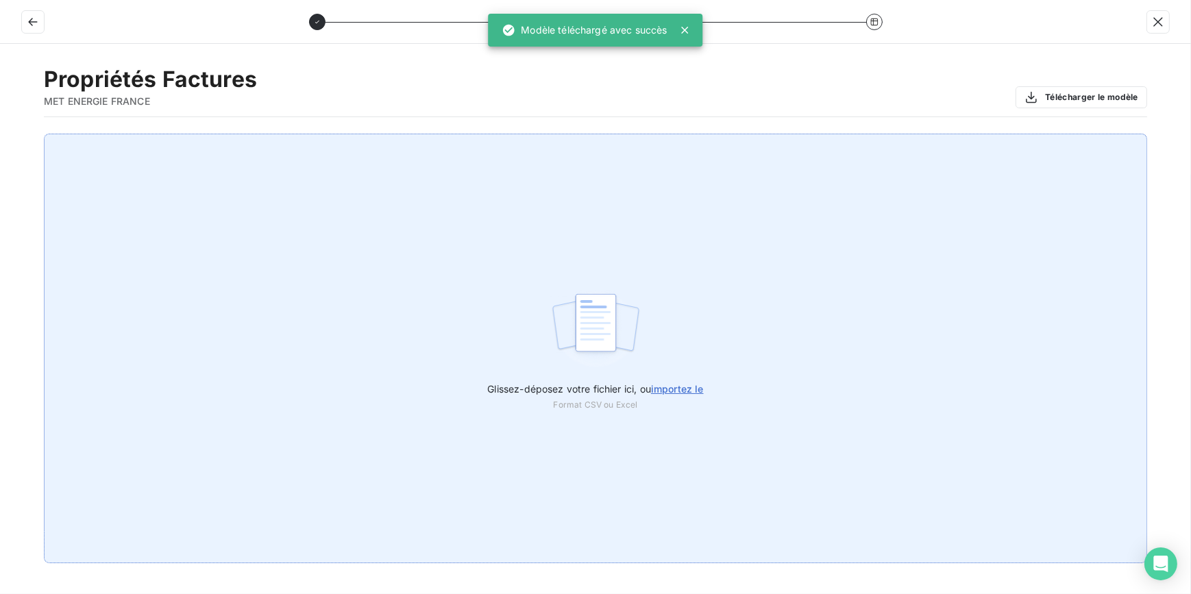
click at [678, 317] on div "Glissez-déposez votre fichier ici, ou importez le Format CSV ou Excel" at bounding box center [595, 349] width 1103 height 430
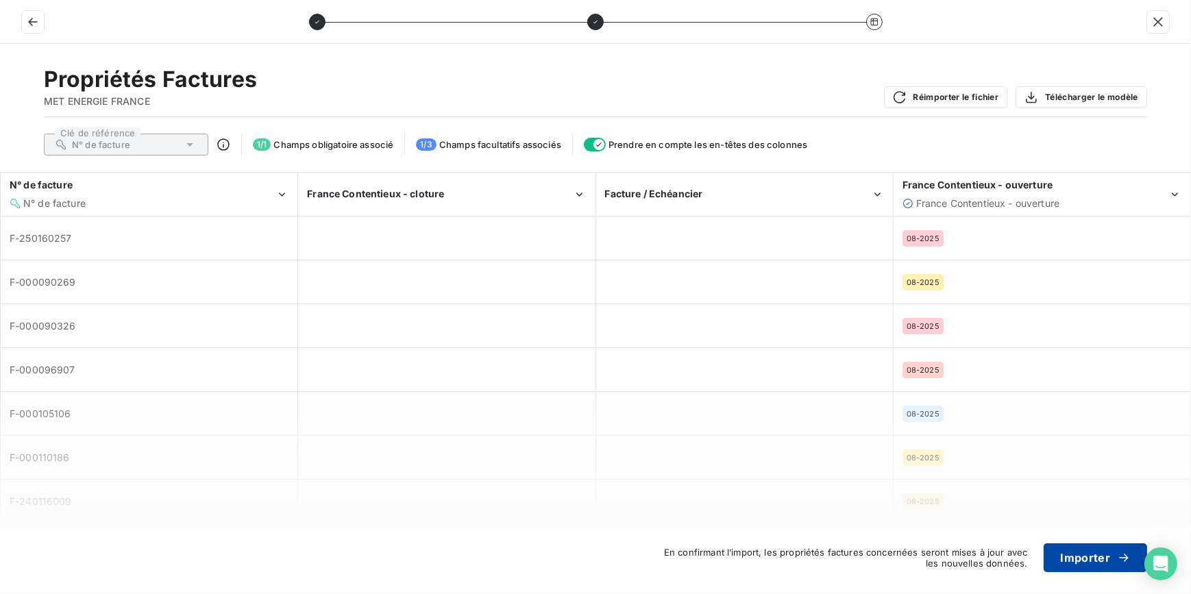
click at [1054, 554] on button "Importer" at bounding box center [1095, 557] width 103 height 29
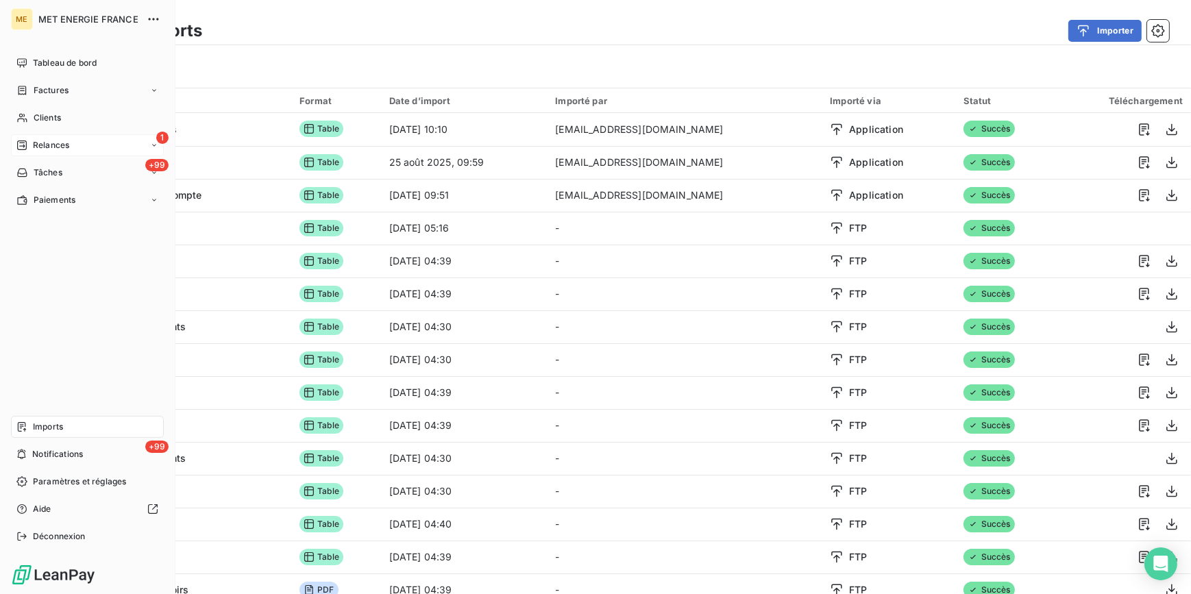
click at [73, 138] on div "1 Relances" at bounding box center [87, 145] width 153 height 22
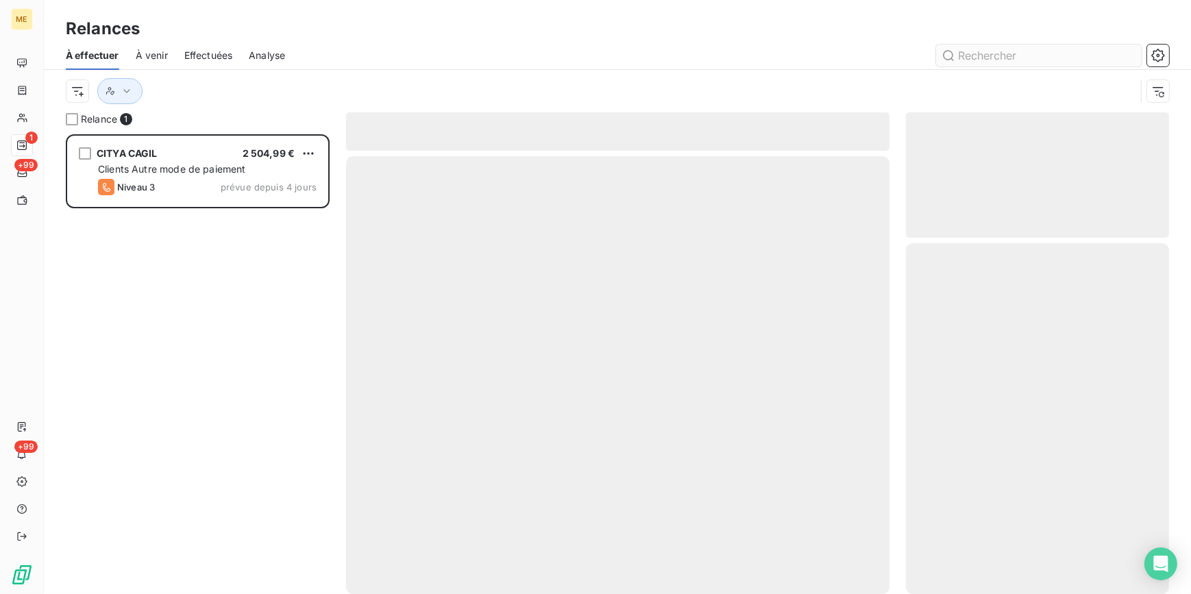
scroll to position [451, 254]
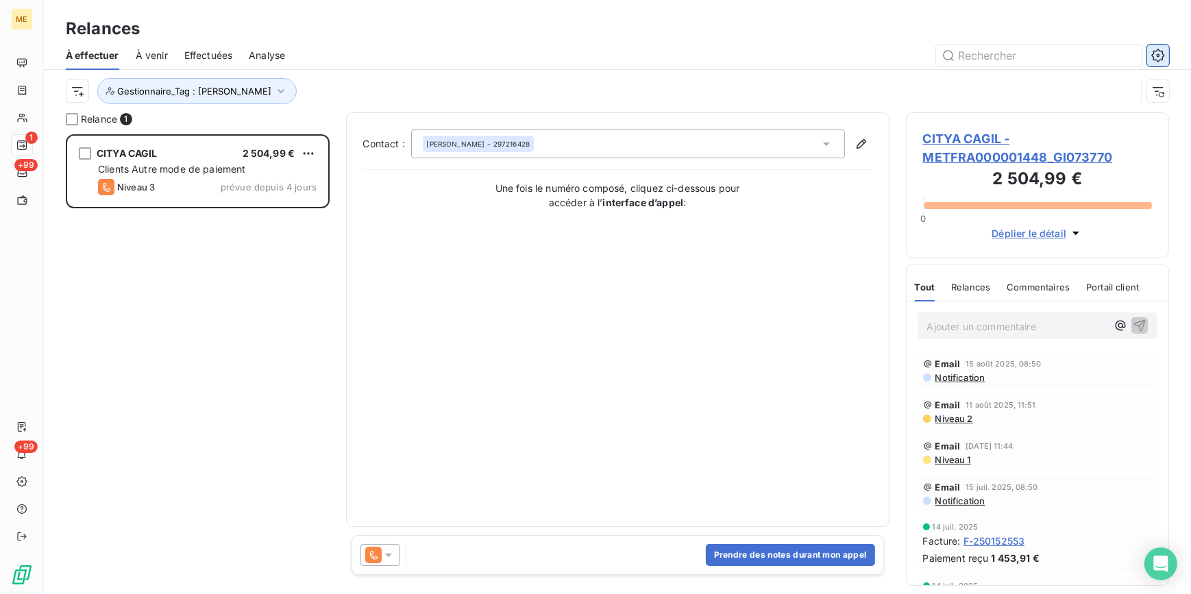
click at [1159, 55] on icon "button" at bounding box center [1158, 54] width 3 height 3
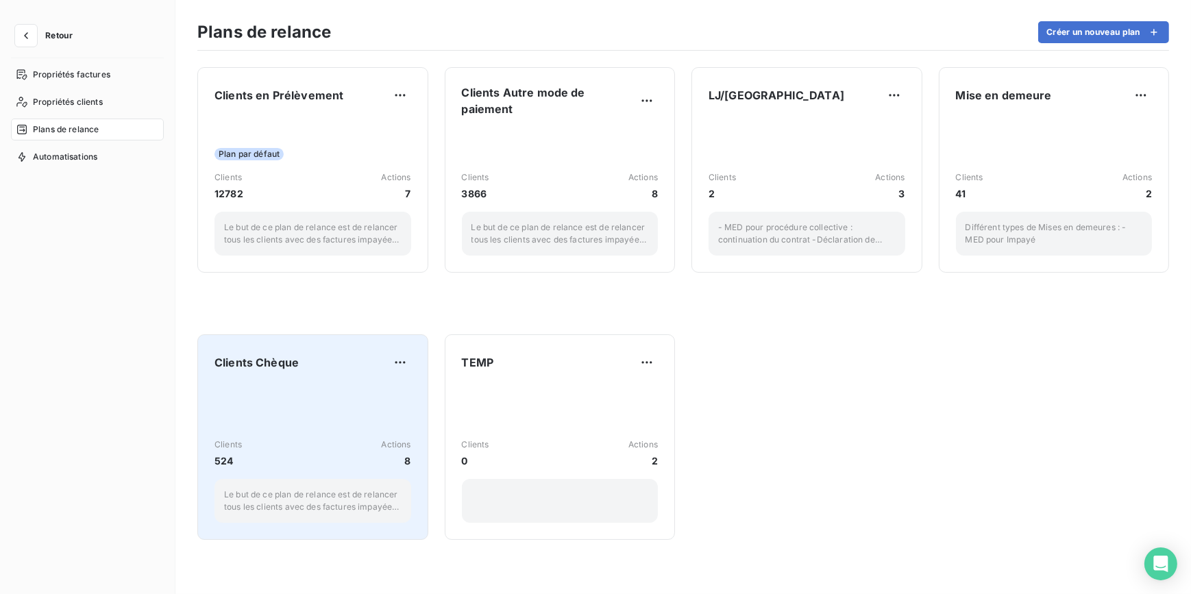
click at [306, 502] on p "Le but de ce plan de relance est de relancer tous les clients avec des factures…" at bounding box center [312, 501] width 177 height 25
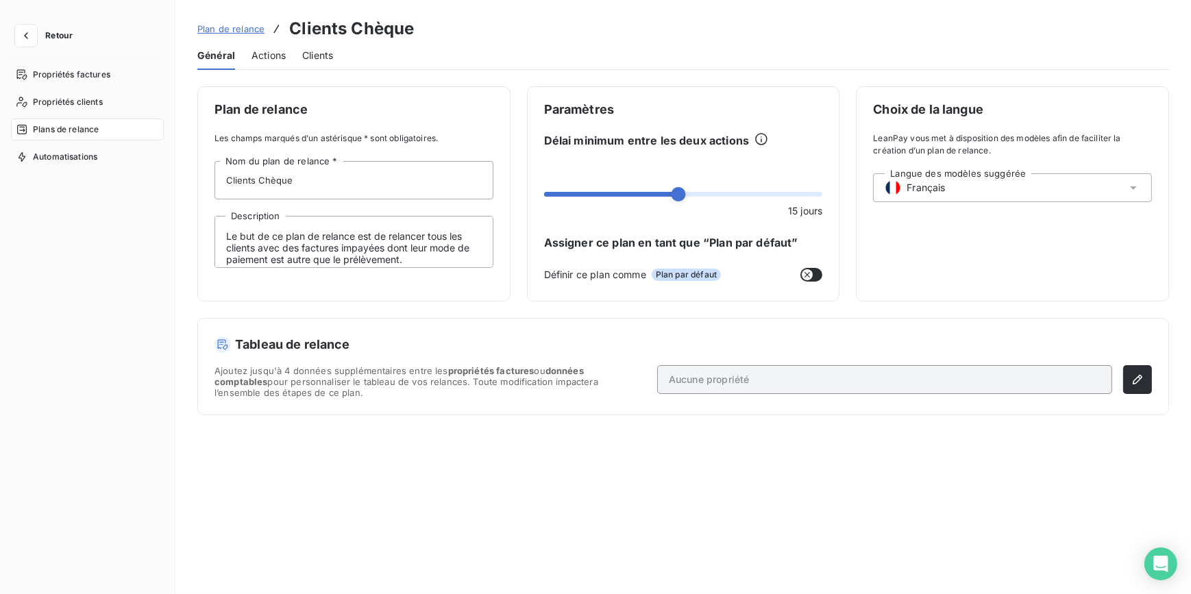
click at [280, 75] on div "Plan de relance Clients Chèque Général Actions Clients Plan de relance Les cham…" at bounding box center [683, 297] width 1016 height 594
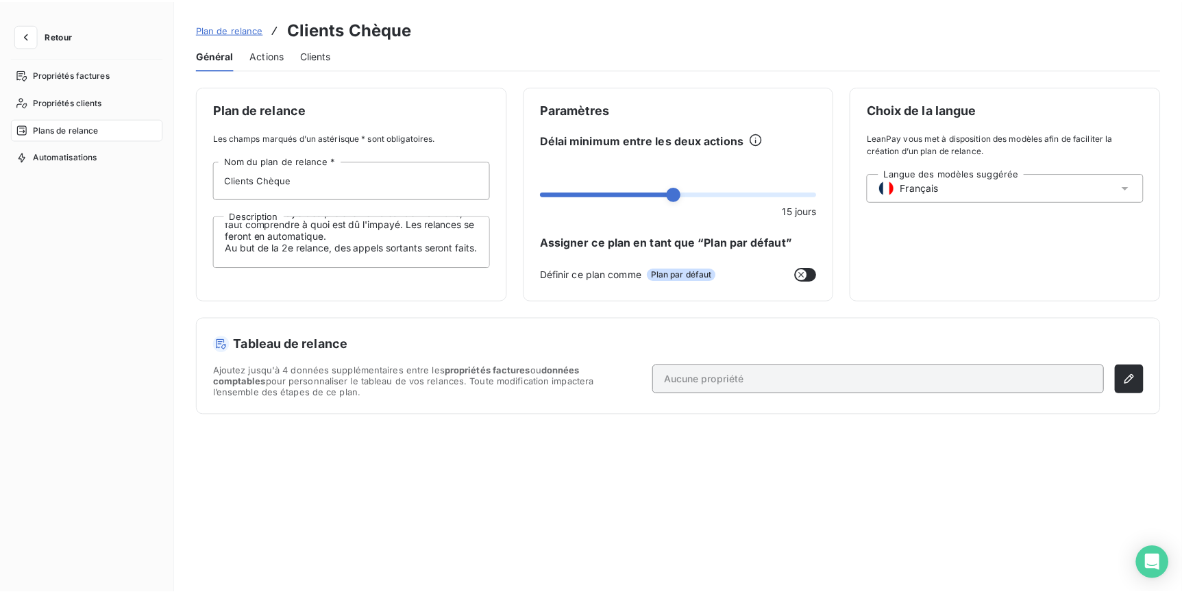
scroll to position [71, 0]
click at [287, 60] on div "Général Actions Clients" at bounding box center [683, 55] width 972 height 29
click at [275, 49] on span "Actions" at bounding box center [268, 56] width 34 height 14
